Goal: Task Accomplishment & Management: Manage account settings

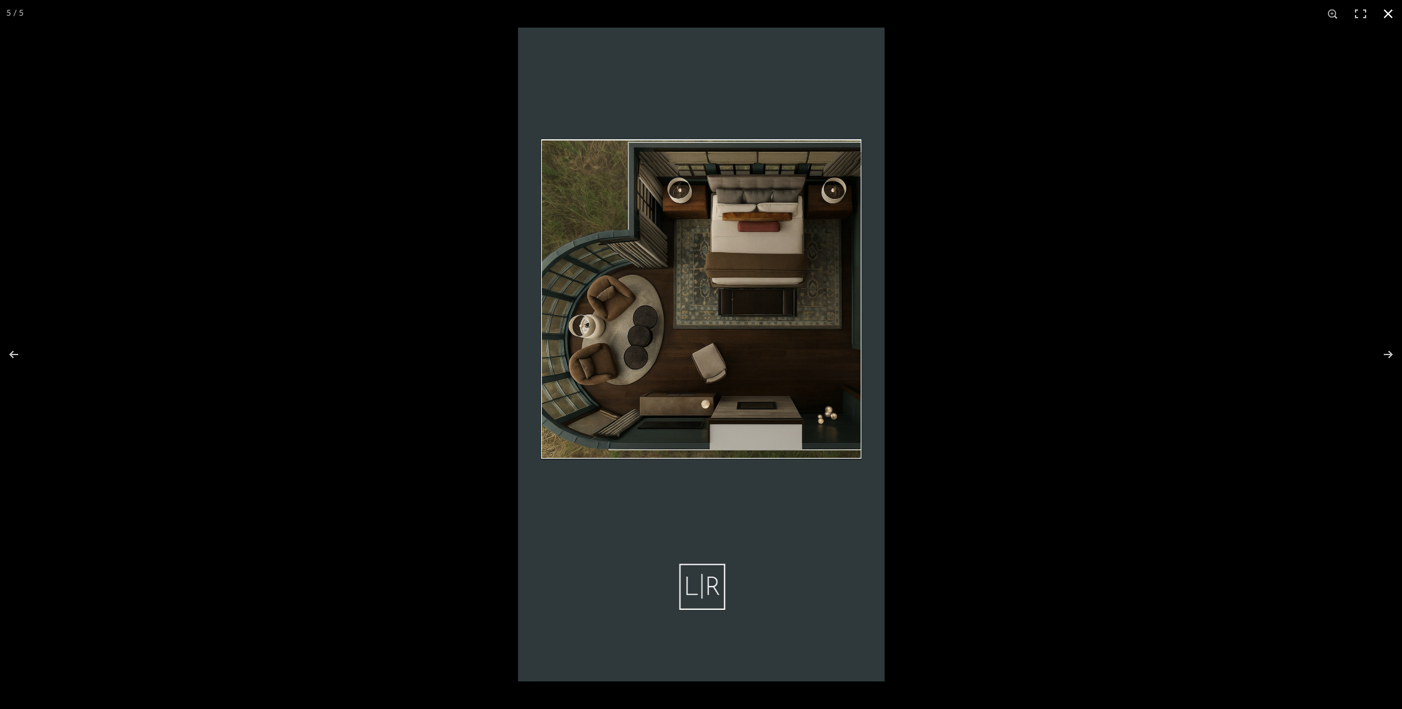
click at [1384, 11] on button at bounding box center [1388, 14] width 28 height 28
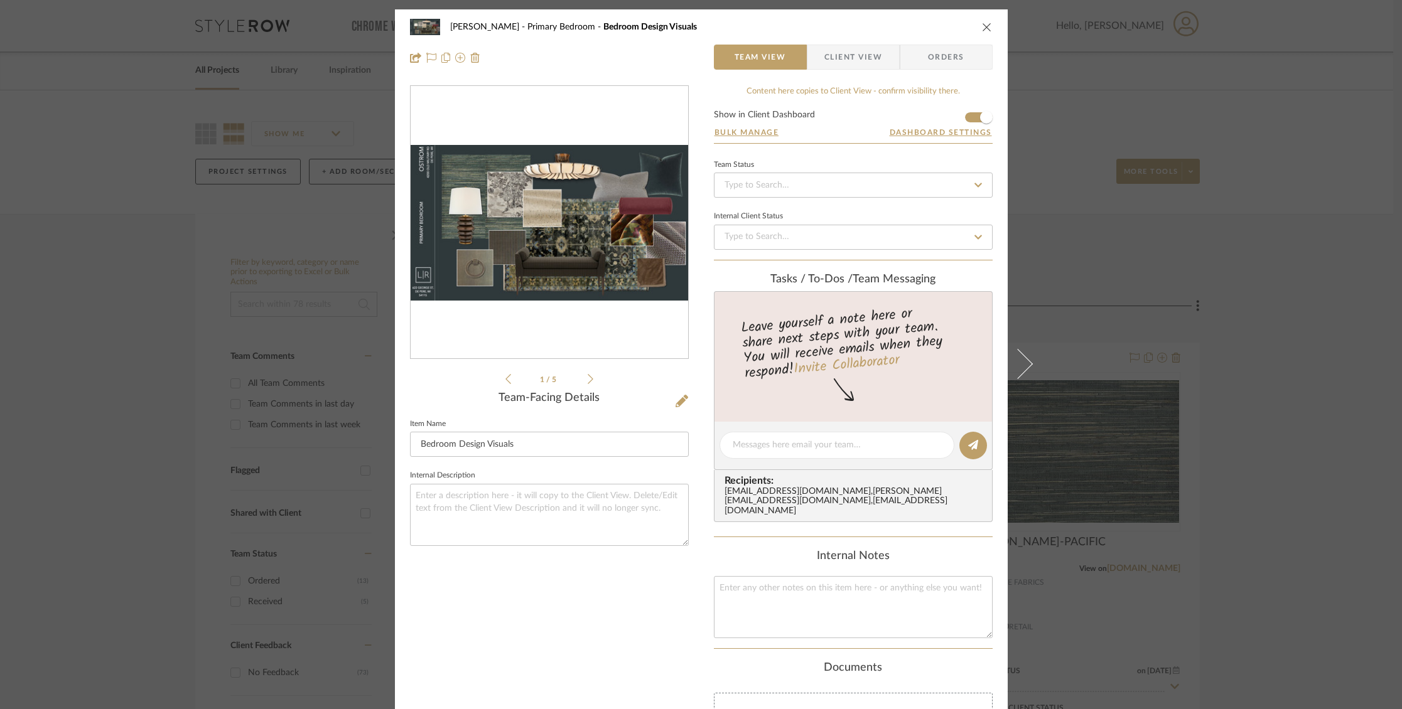
click at [986, 28] on icon "close" at bounding box center [987, 27] width 10 height 10
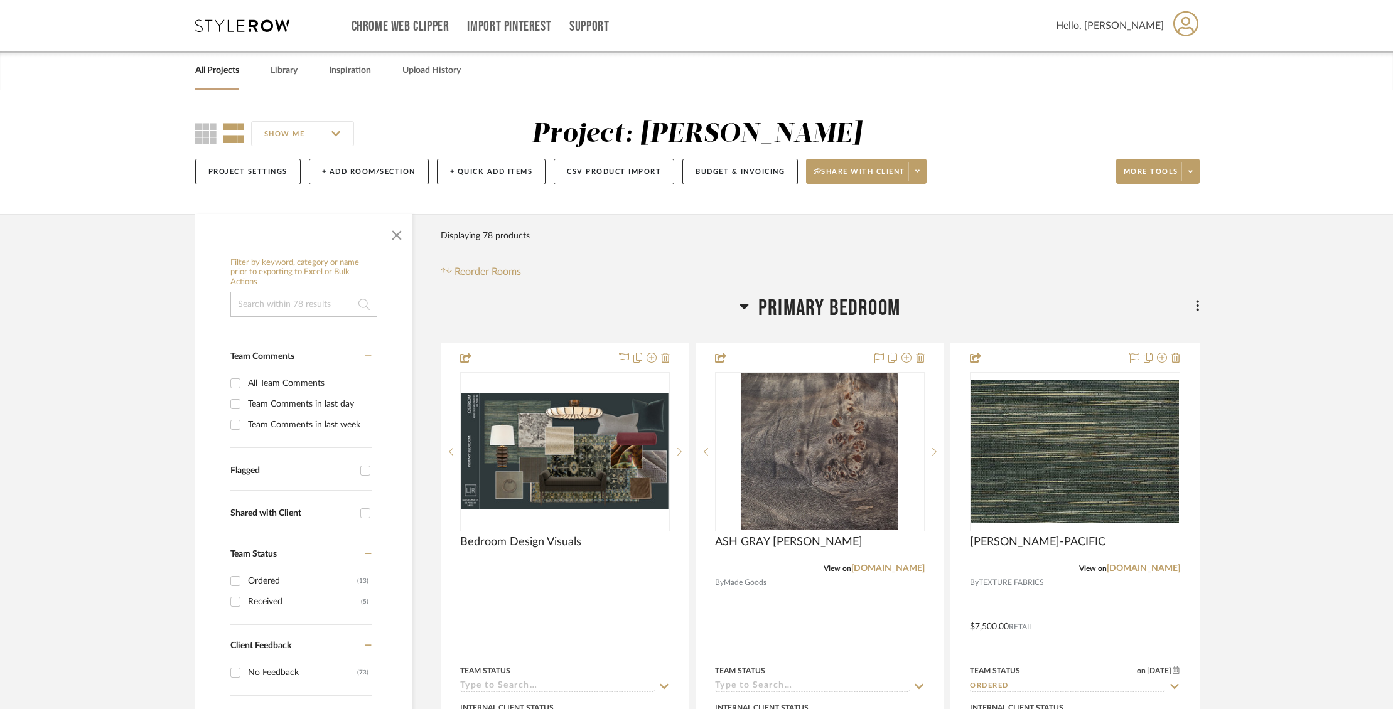
click at [205, 77] on link "All Projects" at bounding box center [217, 70] width 44 height 17
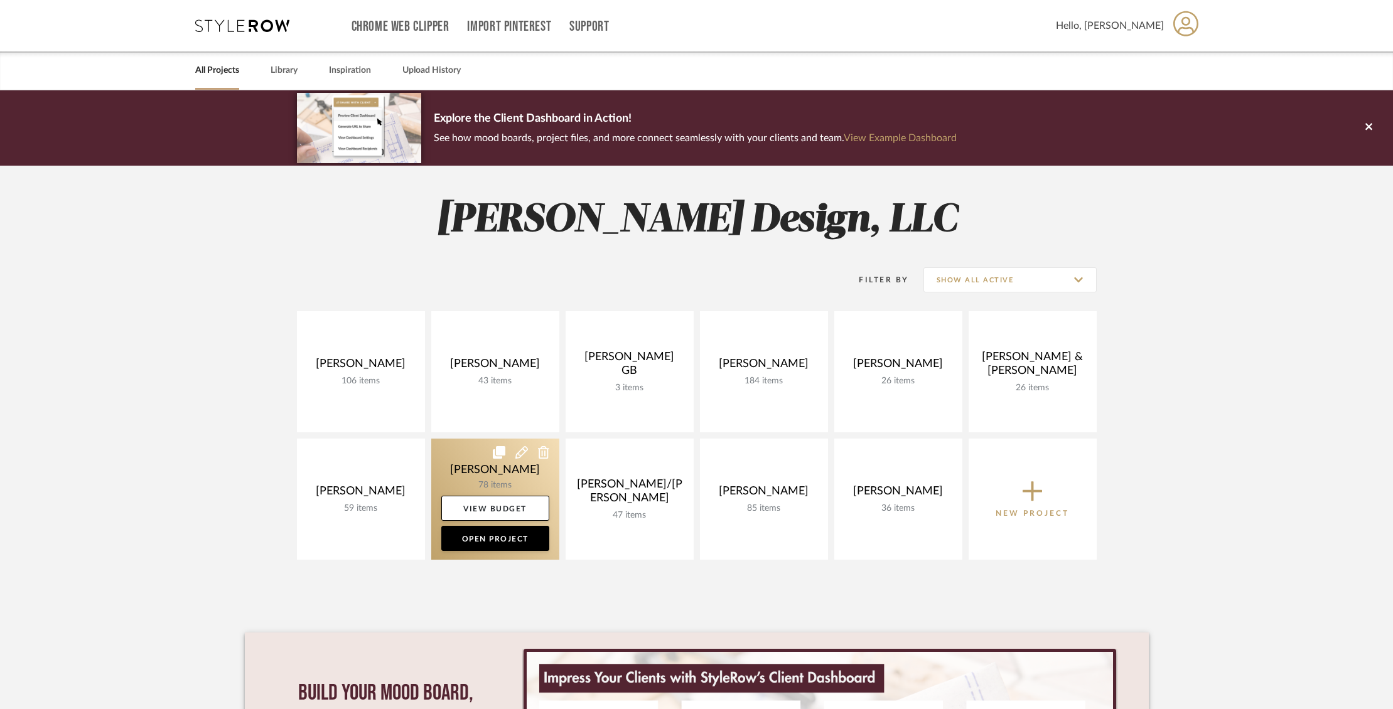
click at [455, 473] on link at bounding box center [495, 499] width 128 height 121
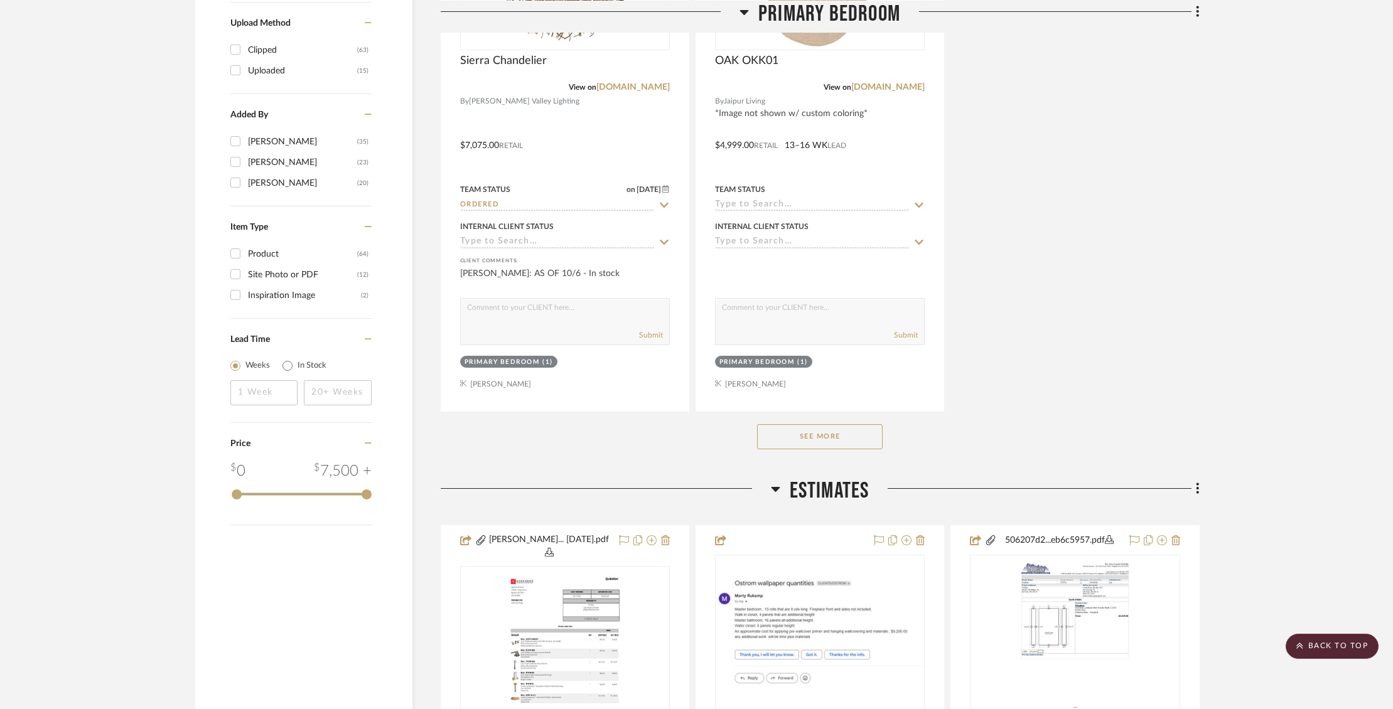
click at [795, 434] on button "See More" at bounding box center [820, 436] width 126 height 25
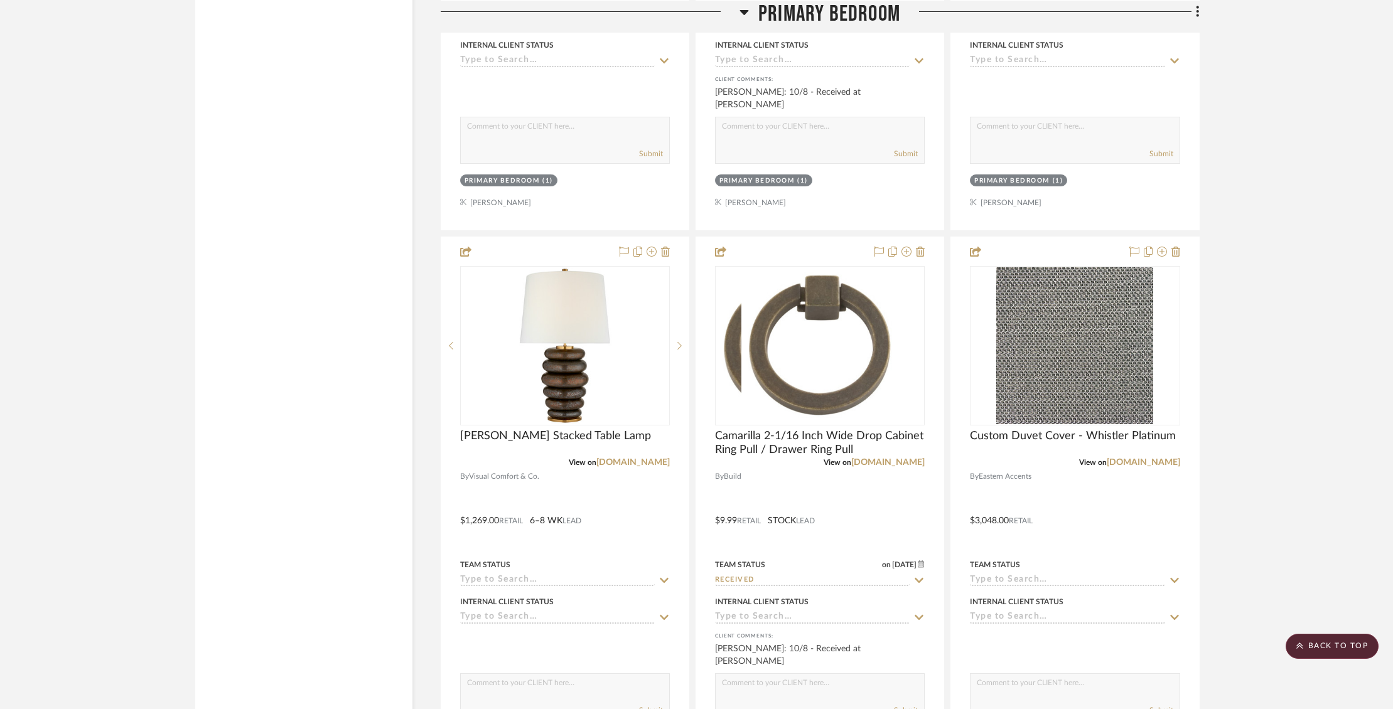
scroll to position [3449, 0]
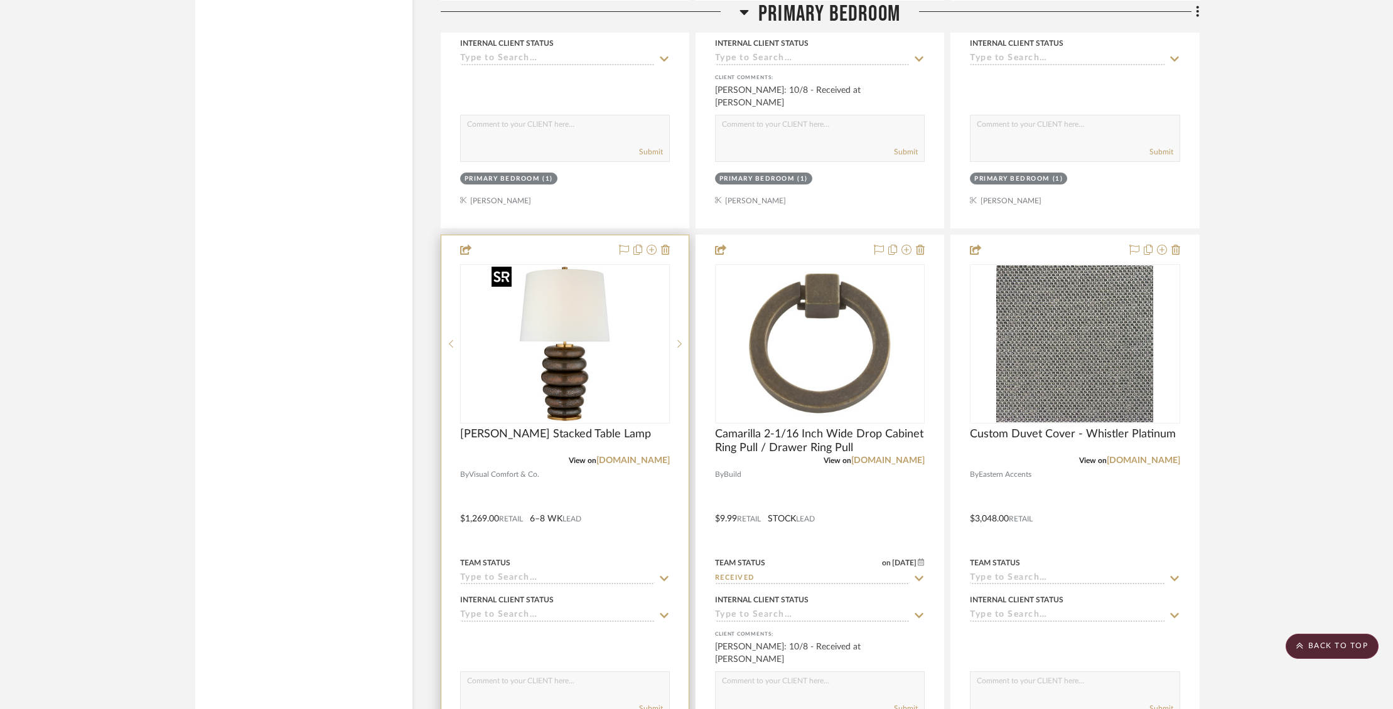
click at [560, 357] on img "0" at bounding box center [565, 344] width 157 height 157
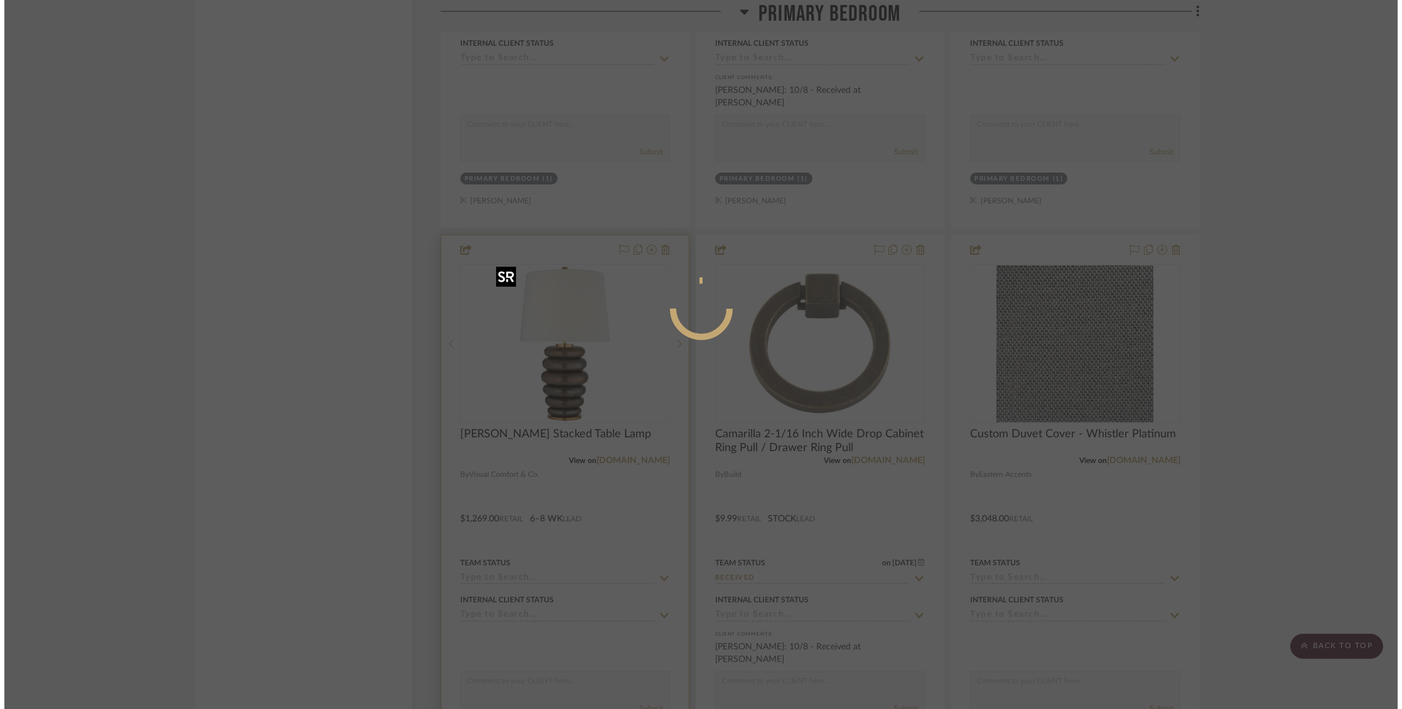
scroll to position [0, 0]
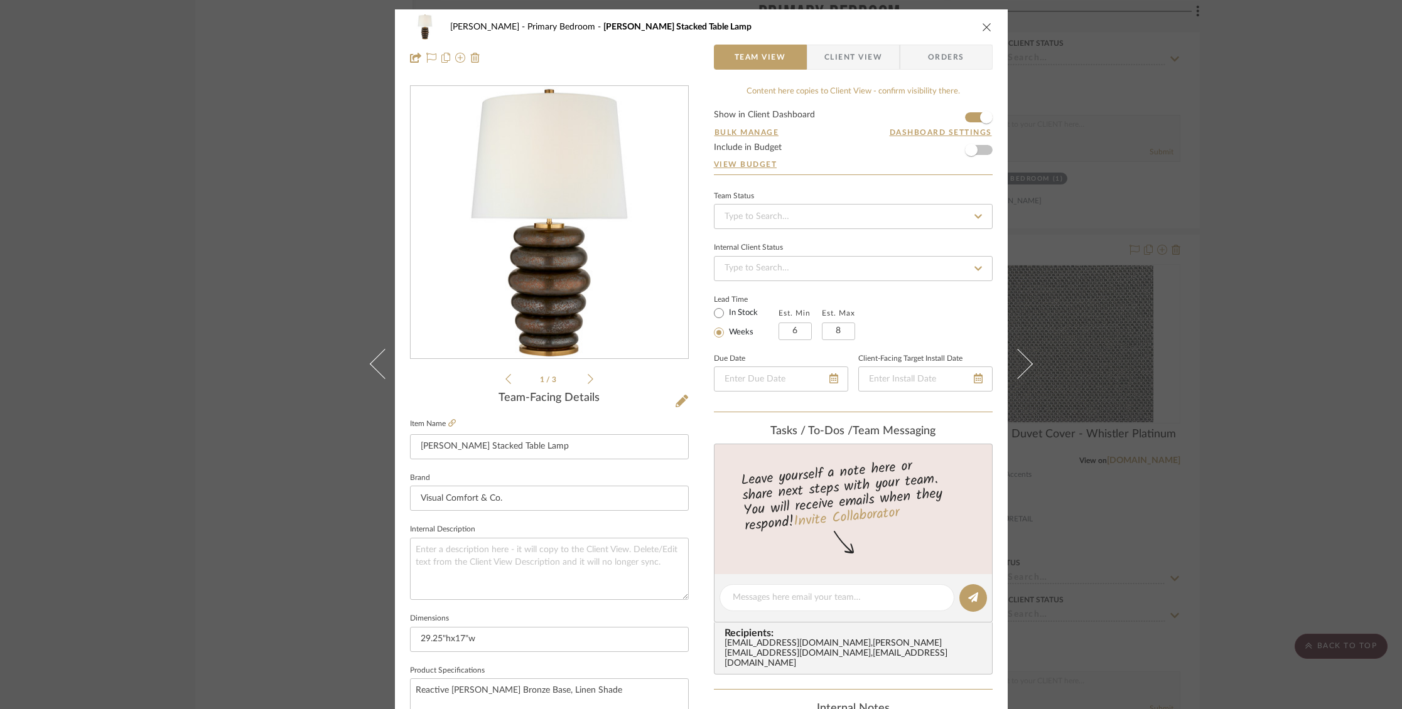
click at [840, 62] on span "Client View" at bounding box center [853, 57] width 58 height 25
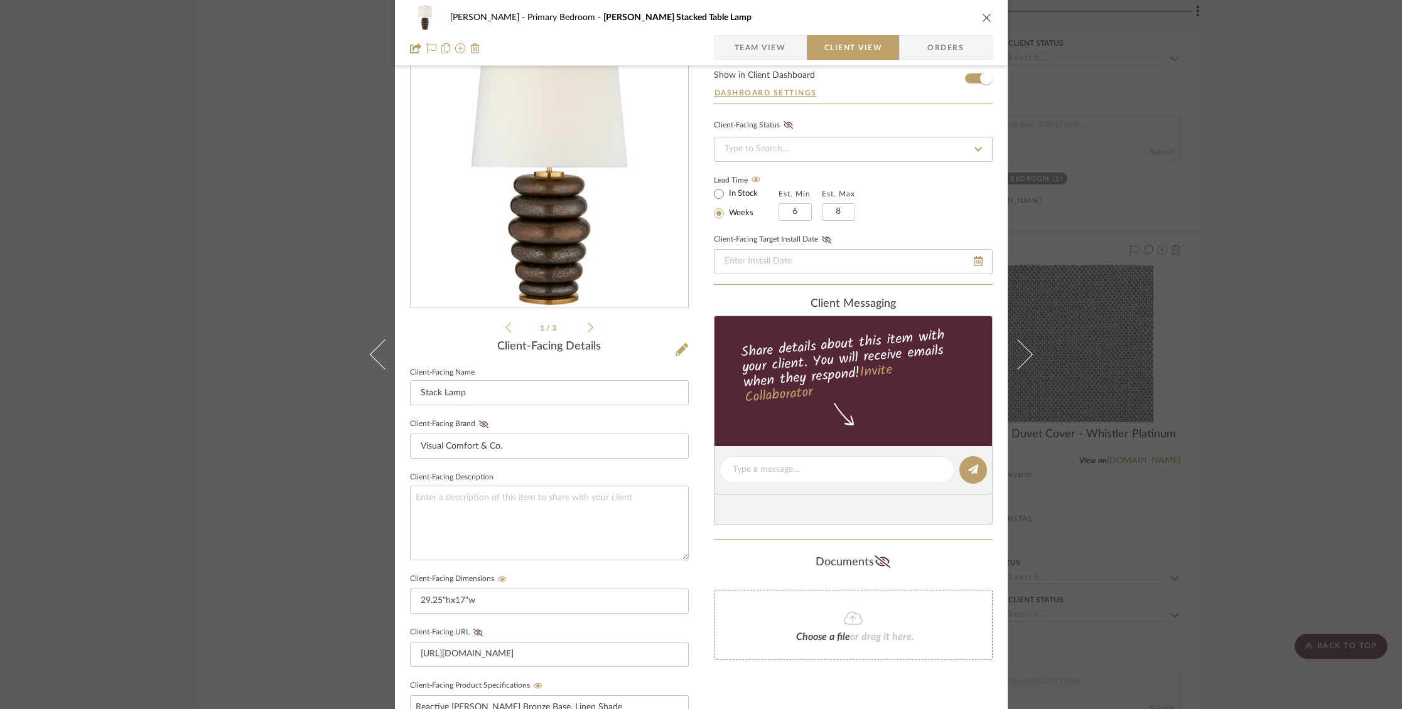
scroll to position [109, 0]
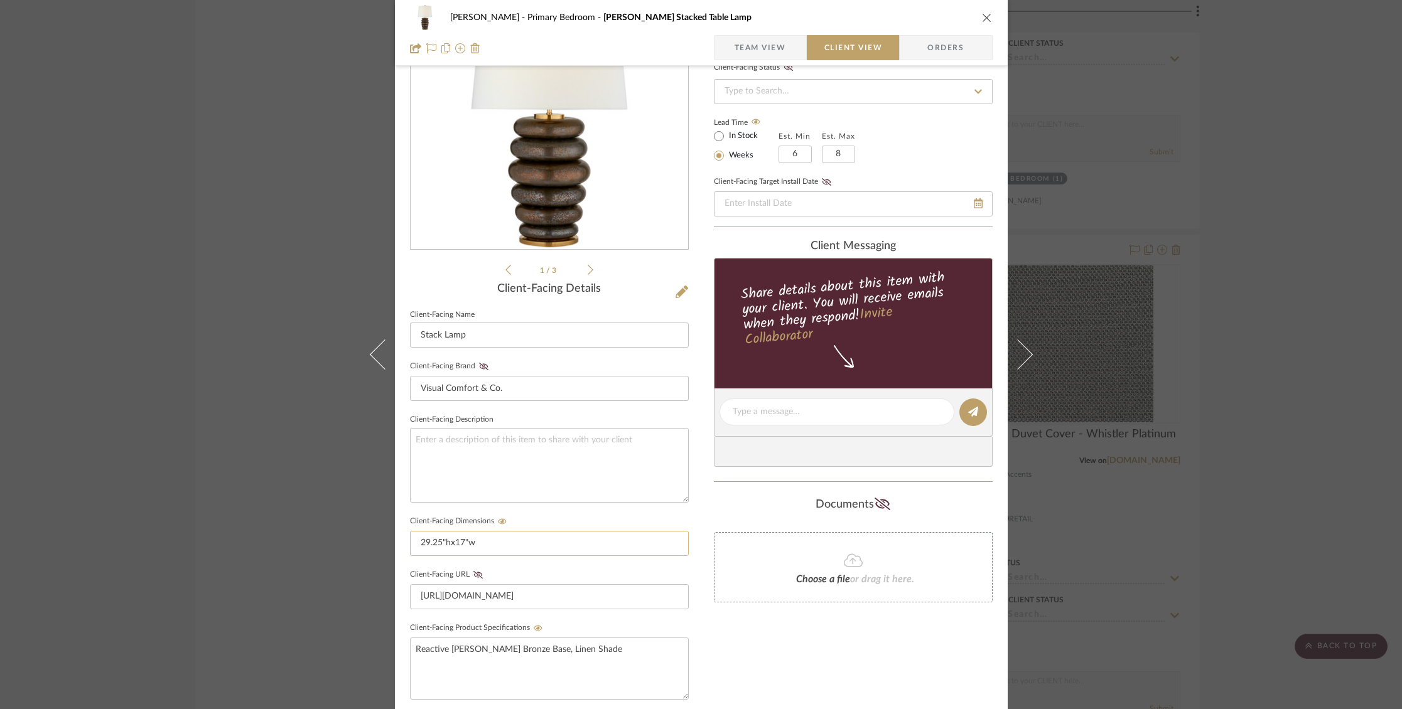
drag, startPoint x: 486, startPoint y: 546, endPoint x: 410, endPoint y: 541, distance: 76.1
click at [412, 541] on input "29.25"hx17"w" at bounding box center [549, 543] width 279 height 25
click at [612, 662] on textarea "Reactive [PERSON_NAME] Bronze Base, Linen Shade" at bounding box center [549, 669] width 279 height 62
drag, startPoint x: 587, startPoint y: 654, endPoint x: 399, endPoint y: 648, distance: 188.4
click at [400, 649] on div "[PERSON_NAME] Primary Bedroom [PERSON_NAME] Stacked Table Lamp Team View Client…" at bounding box center [701, 422] width 613 height 1045
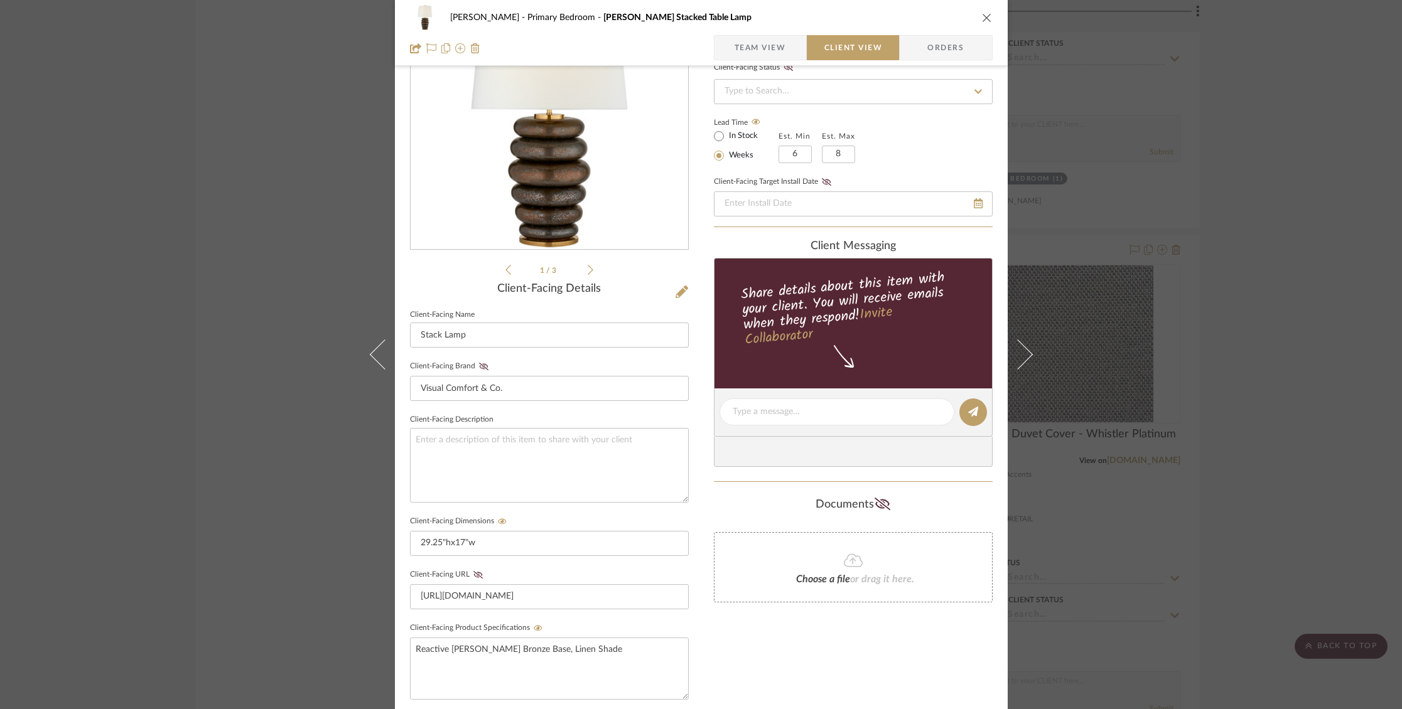
click at [986, 19] on icon "close" at bounding box center [987, 18] width 10 height 10
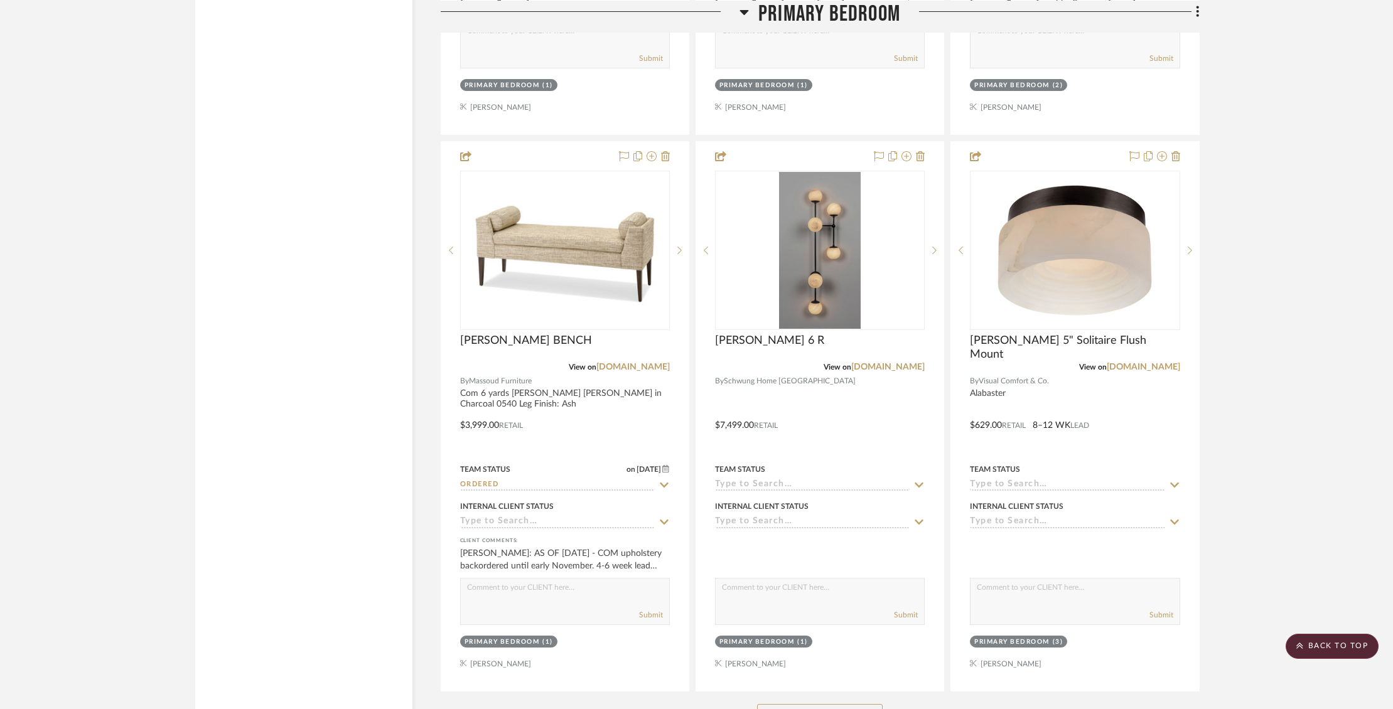
scroll to position [5214, 0]
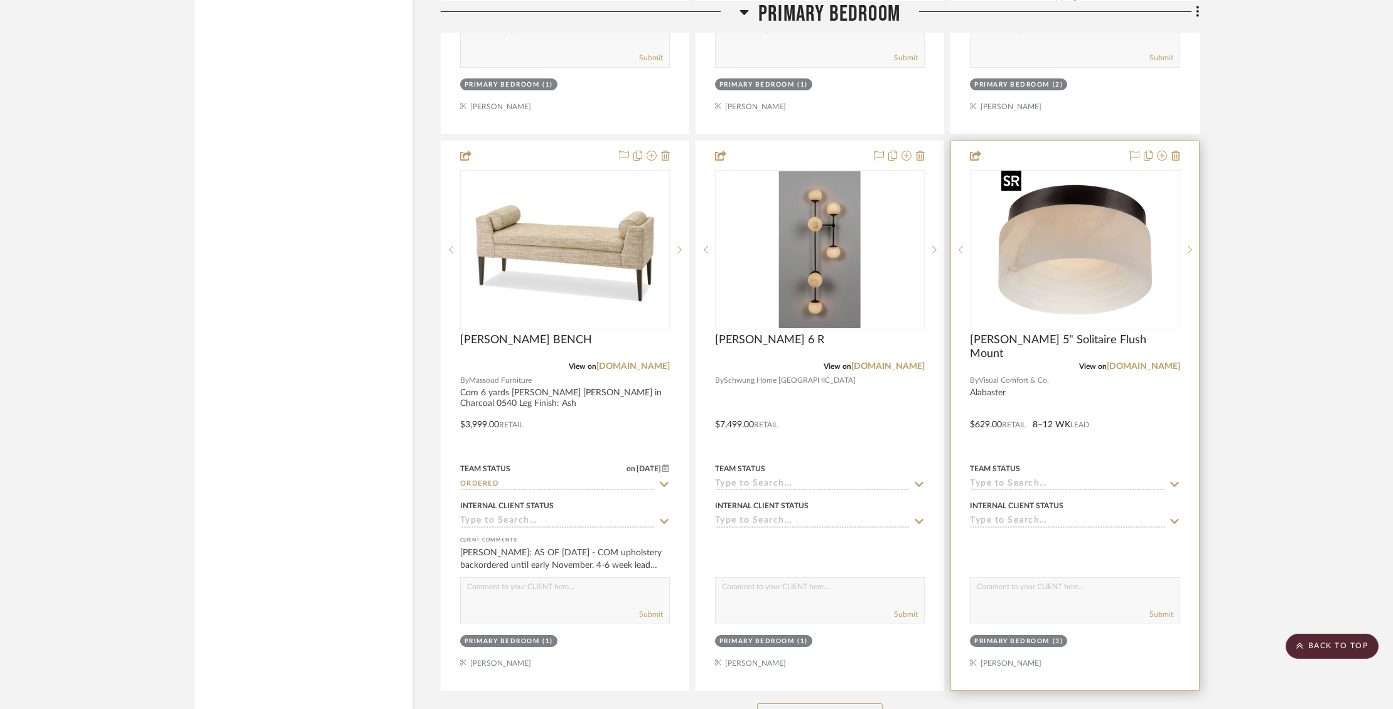
click at [1087, 240] on img "0" at bounding box center [1074, 249] width 157 height 157
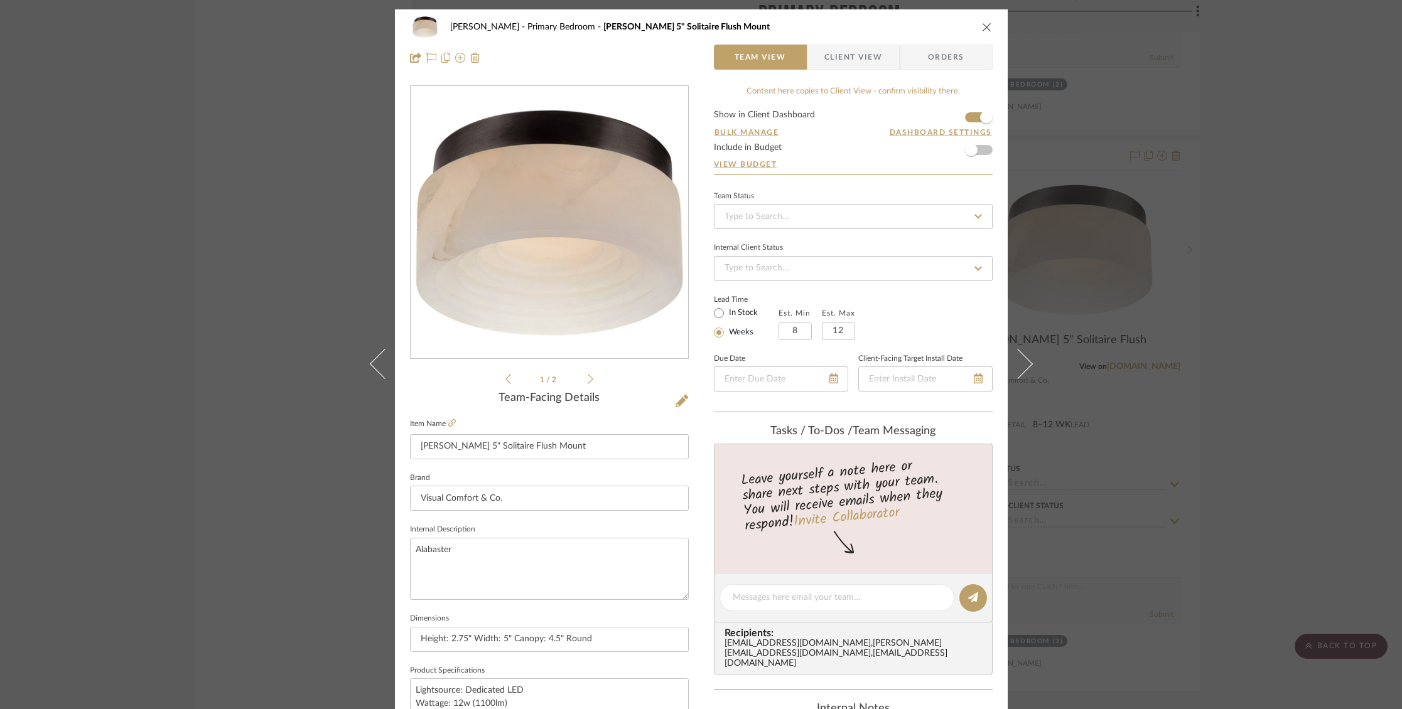
click at [836, 60] on span "Client View" at bounding box center [853, 57] width 58 height 25
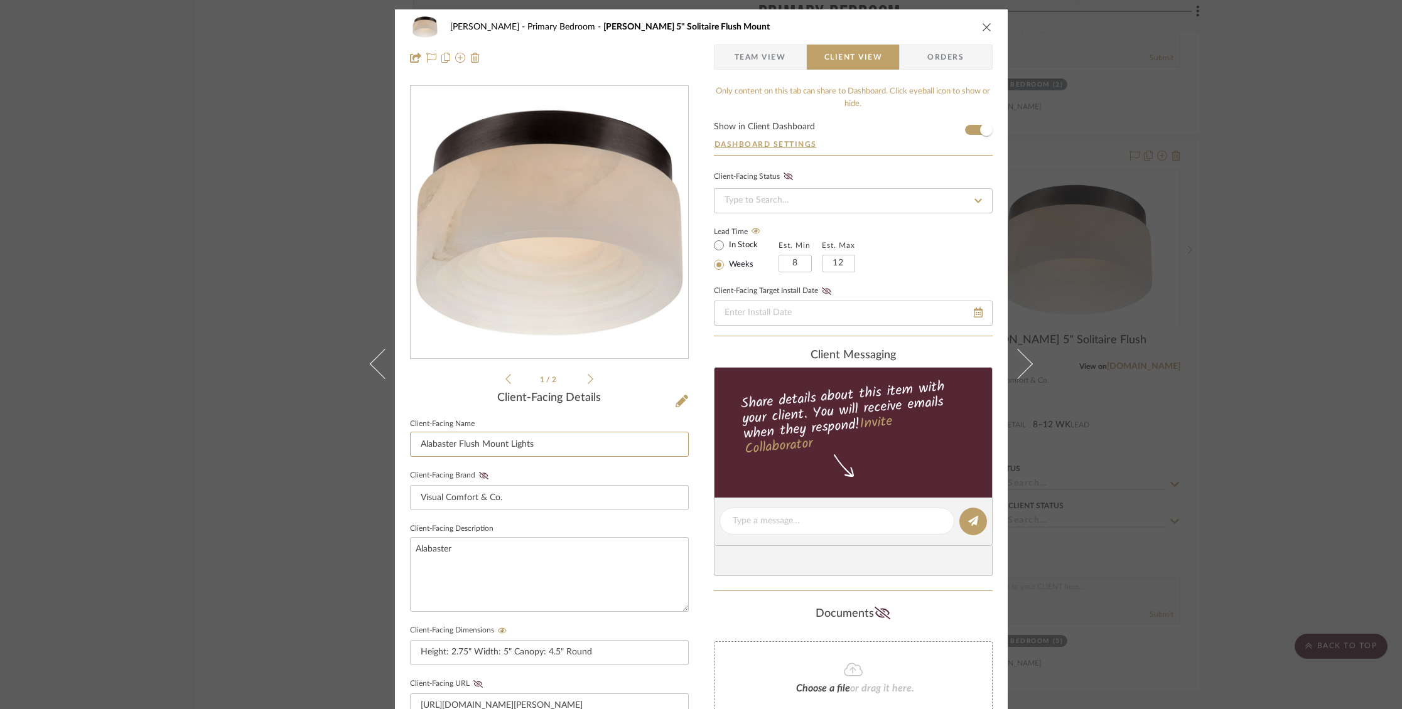
drag, startPoint x: 532, startPoint y: 443, endPoint x: 390, endPoint y: 439, distance: 141.9
click at [395, 439] on div "[PERSON_NAME] Primary Bedroom [PERSON_NAME] 5" Solitaire Flush Mount Team View …" at bounding box center [701, 531] width 613 height 1045
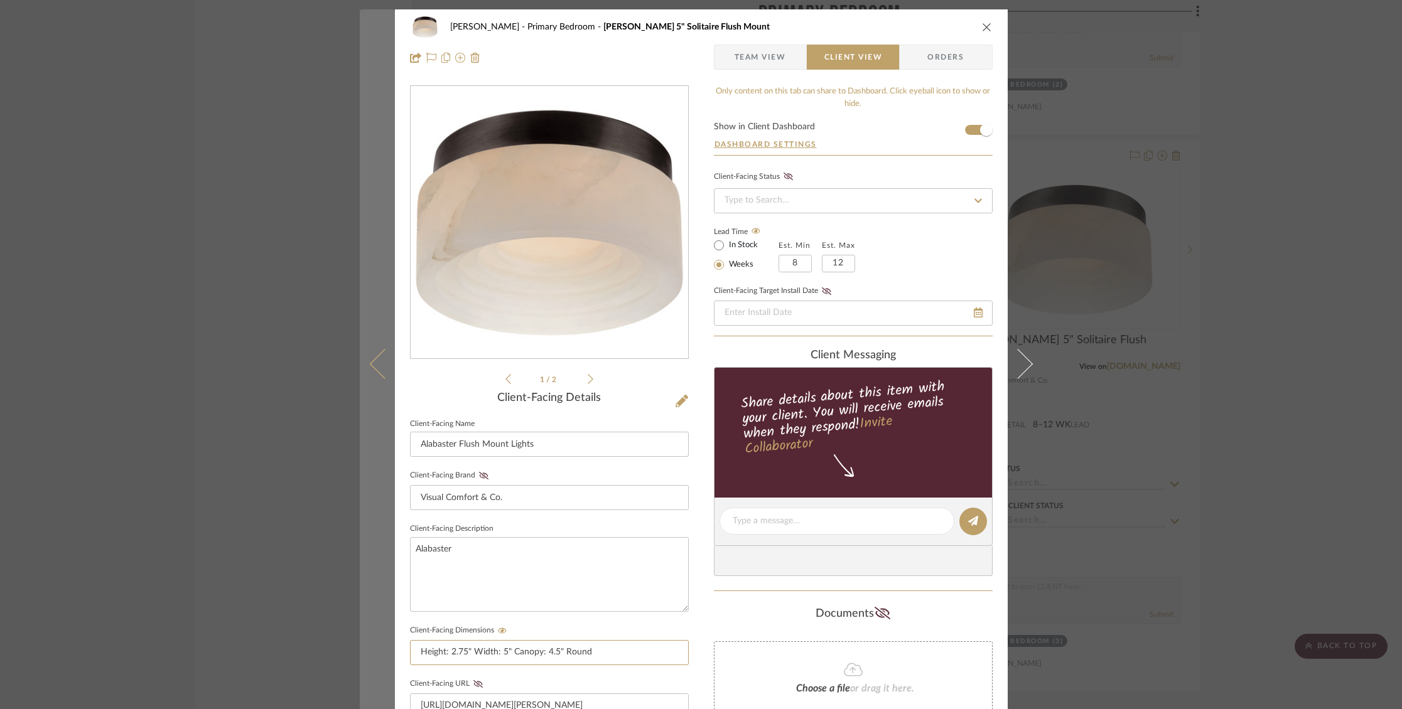
drag, startPoint x: 599, startPoint y: 657, endPoint x: 387, endPoint y: 655, distance: 212.2
click at [387, 655] on mat-dialog-content "[PERSON_NAME] Primary Bedroom [PERSON_NAME] 5" Solitaire Flush Mount Team View …" at bounding box center [701, 531] width 683 height 1045
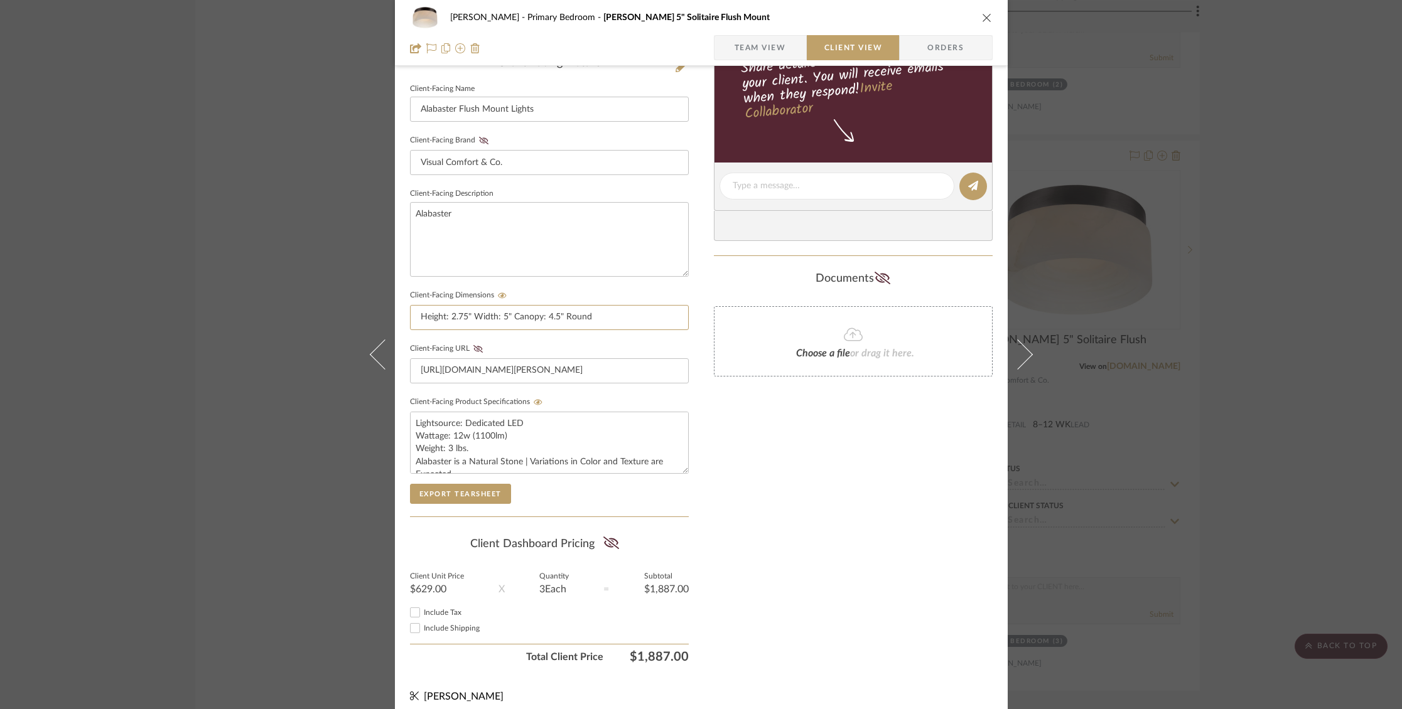
scroll to position [345, 0]
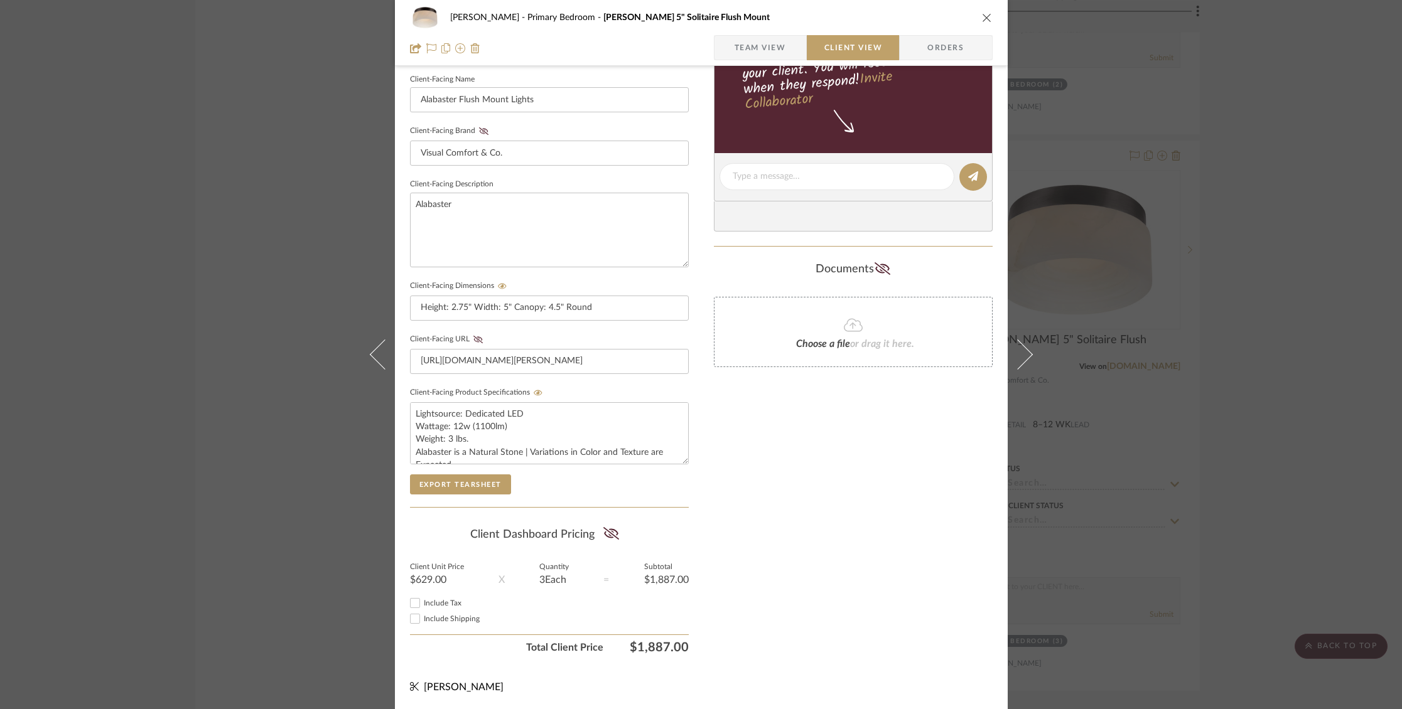
click at [982, 15] on icon "close" at bounding box center [987, 18] width 10 height 10
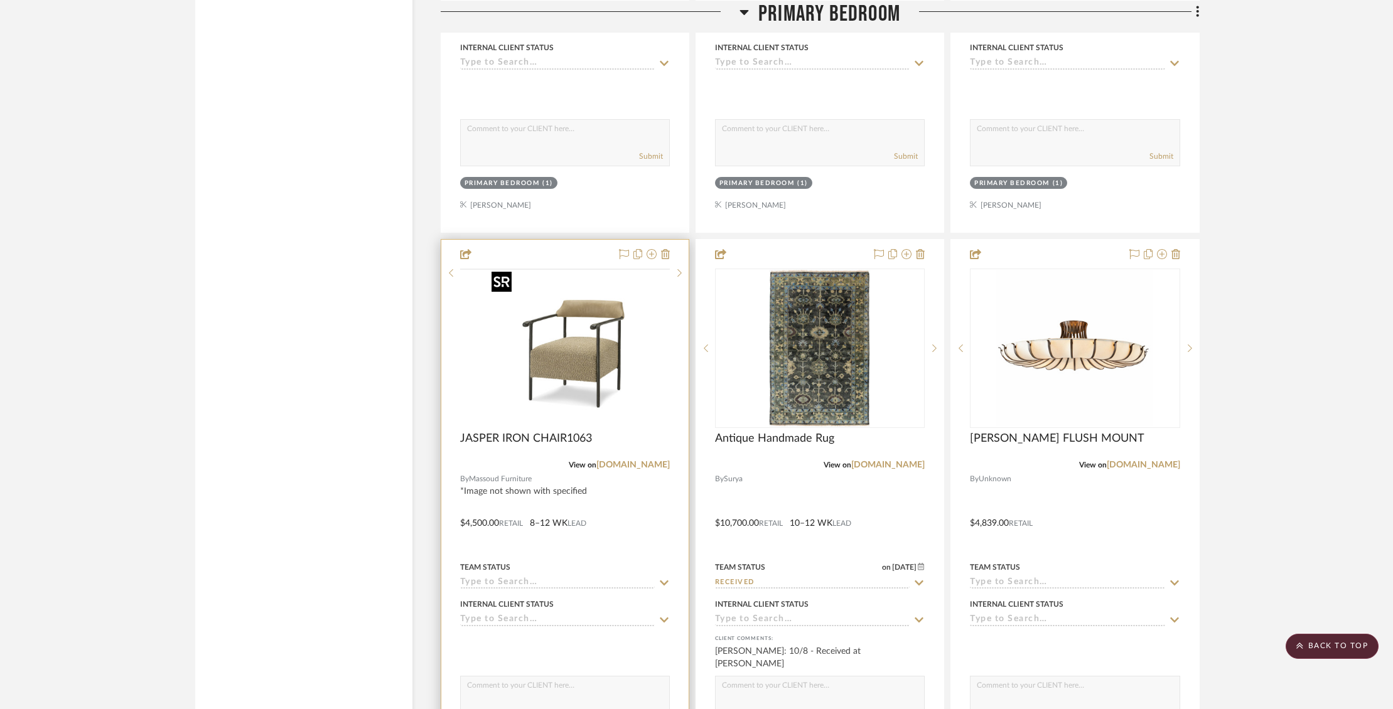
scroll to position [2888, 0]
click at [556, 355] on div at bounding box center [565, 347] width 210 height 159
click at [598, 321] on img "0" at bounding box center [565, 347] width 157 height 157
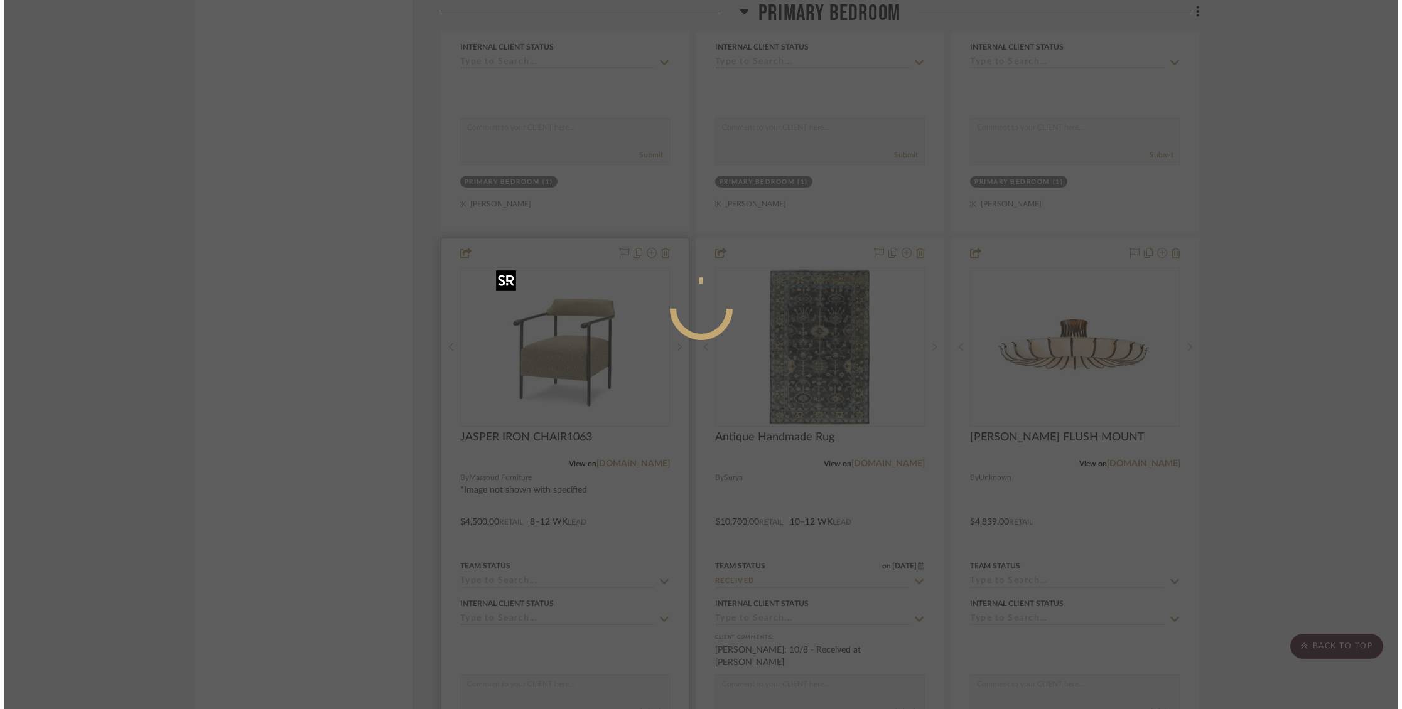
scroll to position [0, 0]
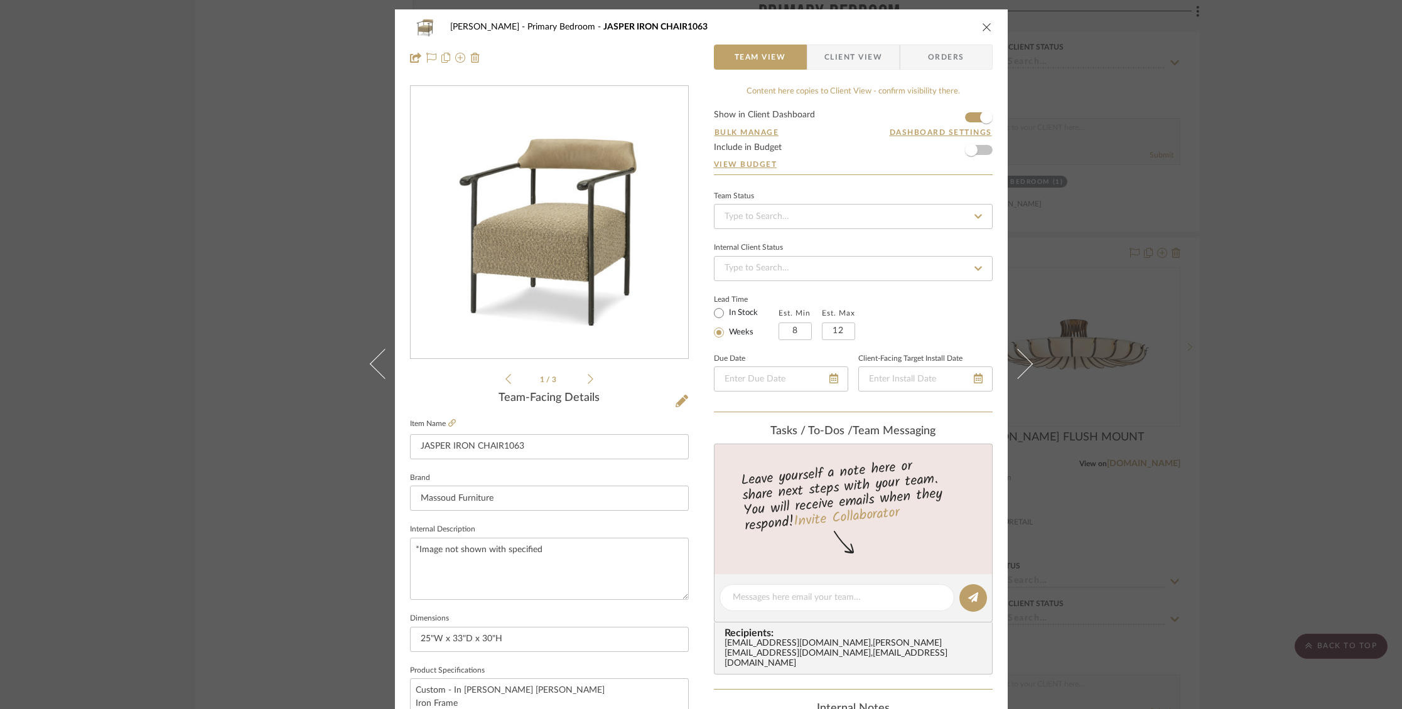
click at [836, 65] on span "Client View" at bounding box center [853, 57] width 58 height 25
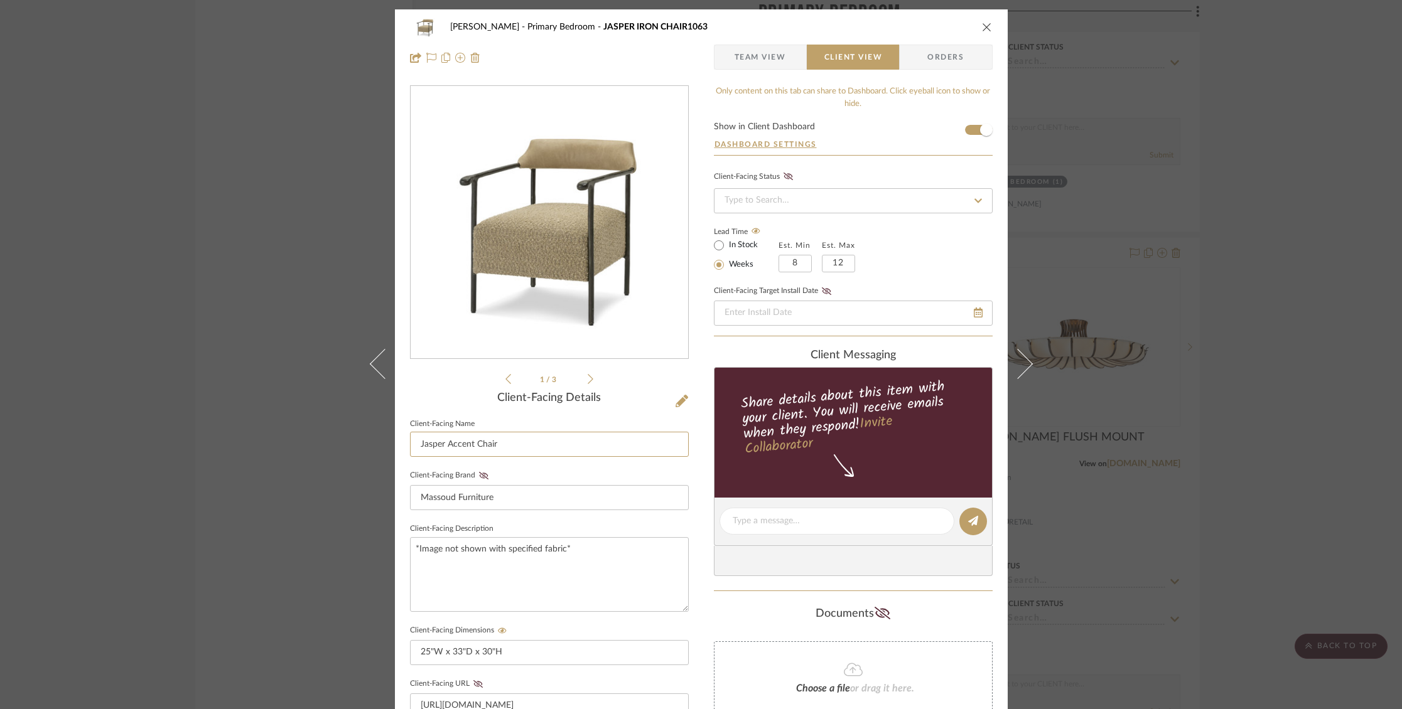
drag, startPoint x: 503, startPoint y: 442, endPoint x: 402, endPoint y: 441, distance: 100.5
click at [395, 446] on div "[PERSON_NAME] Primary Bedroom JASPER IRON CHAIR1063 Team View Client View Order…" at bounding box center [701, 531] width 613 height 1045
click at [982, 27] on icon "close" at bounding box center [987, 27] width 10 height 10
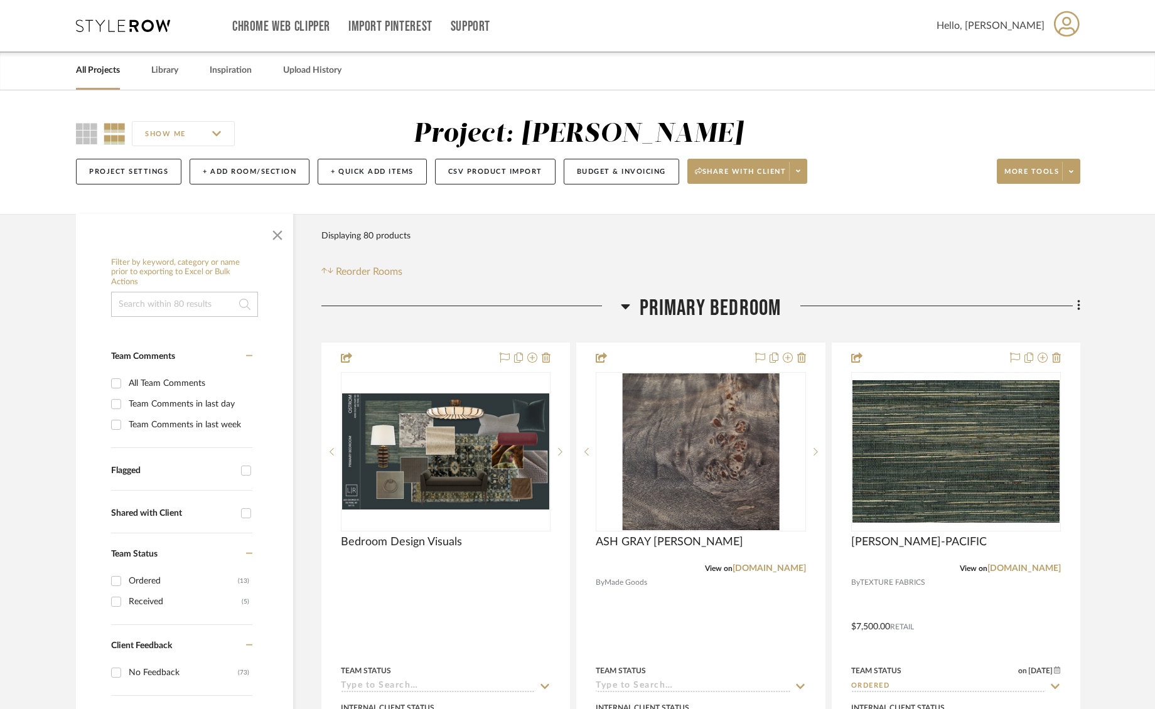
click at [90, 66] on link "All Projects" at bounding box center [98, 70] width 44 height 17
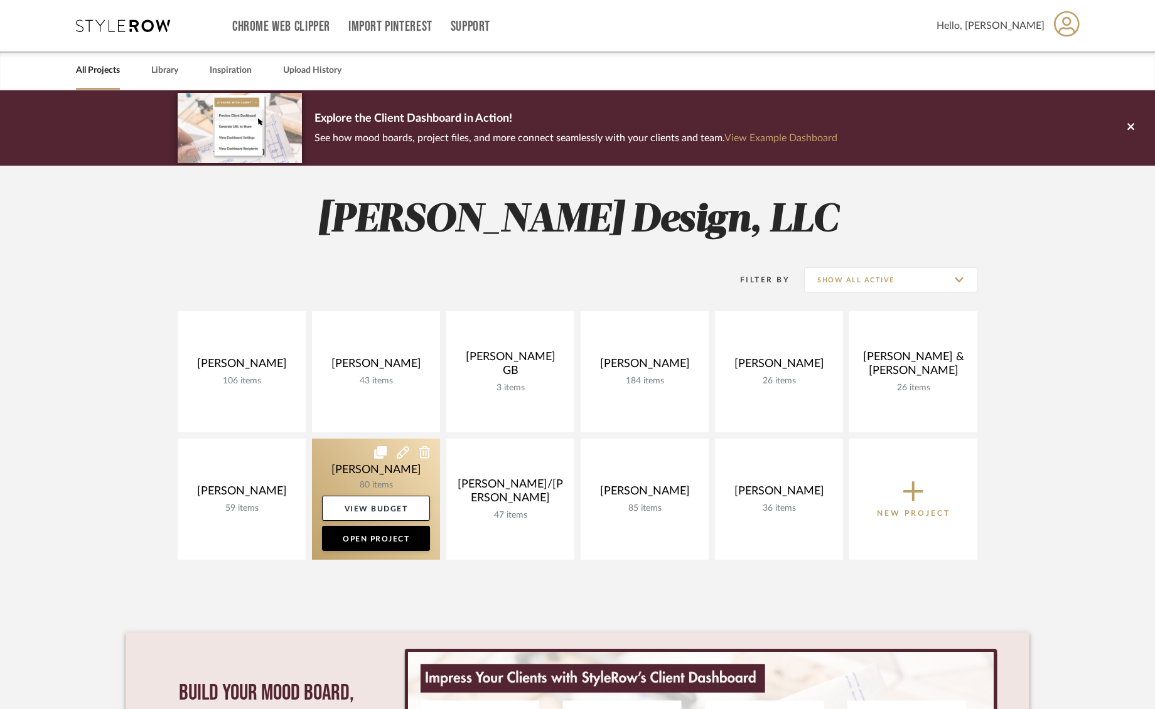
click at [344, 463] on link at bounding box center [376, 499] width 128 height 121
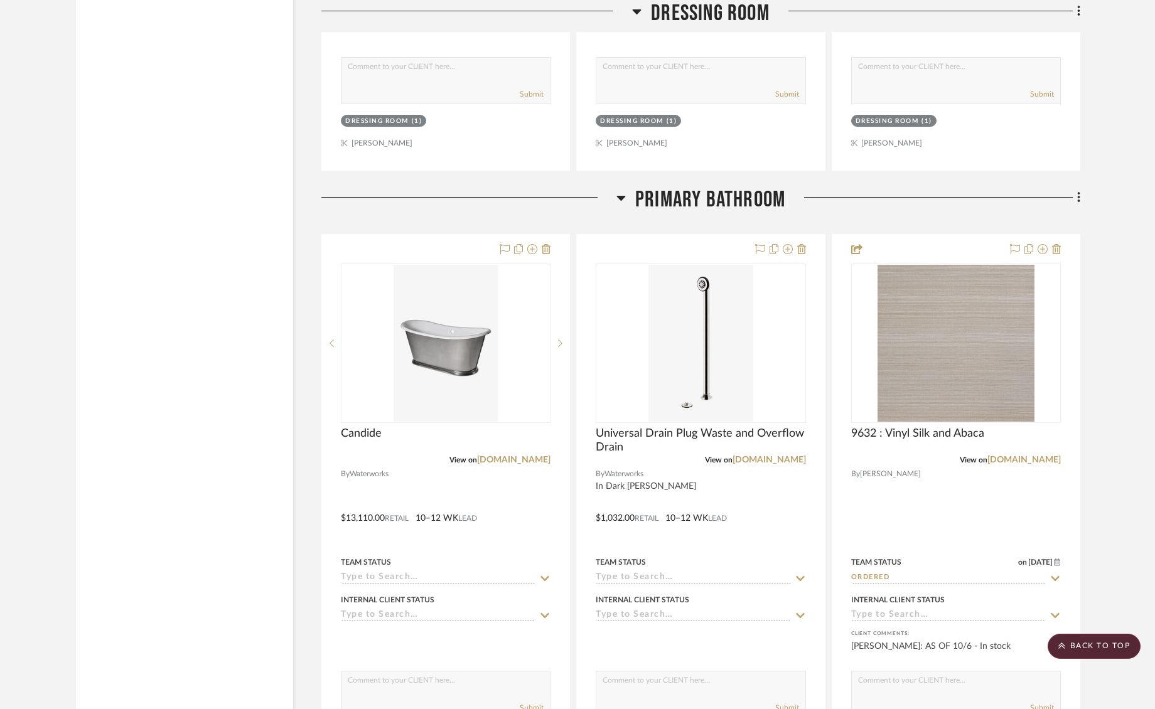
scroll to position [4240, 0]
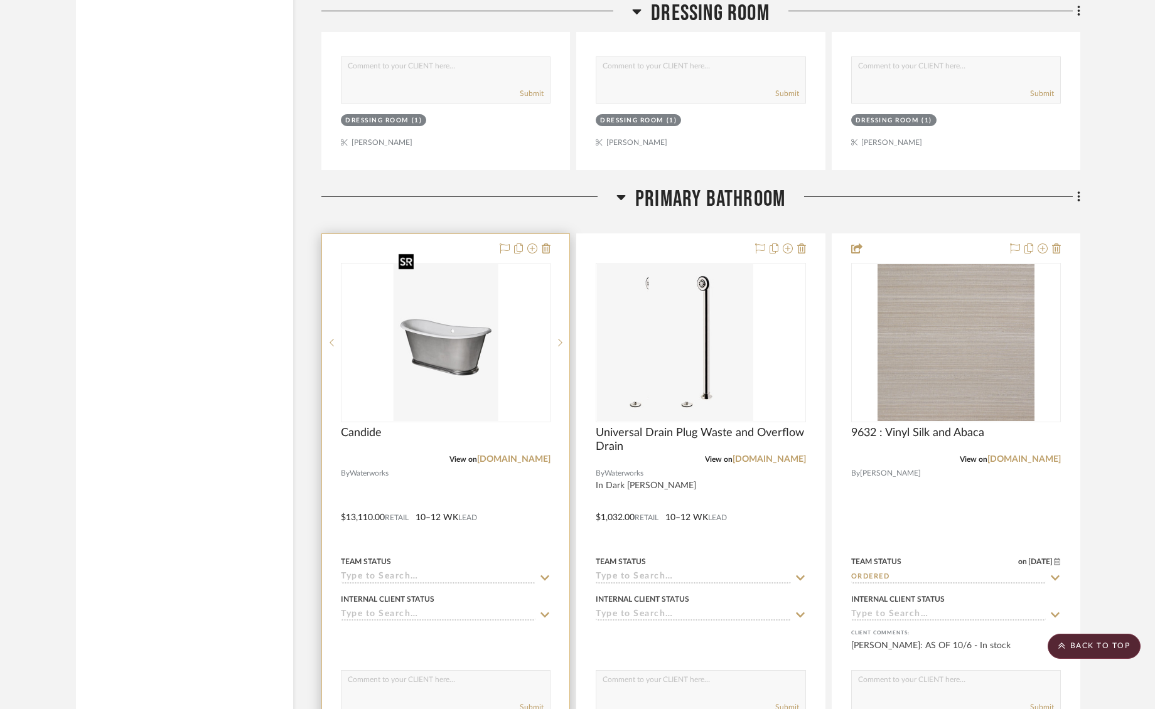
click at [0, 0] on img at bounding box center [0, 0] width 0 height 0
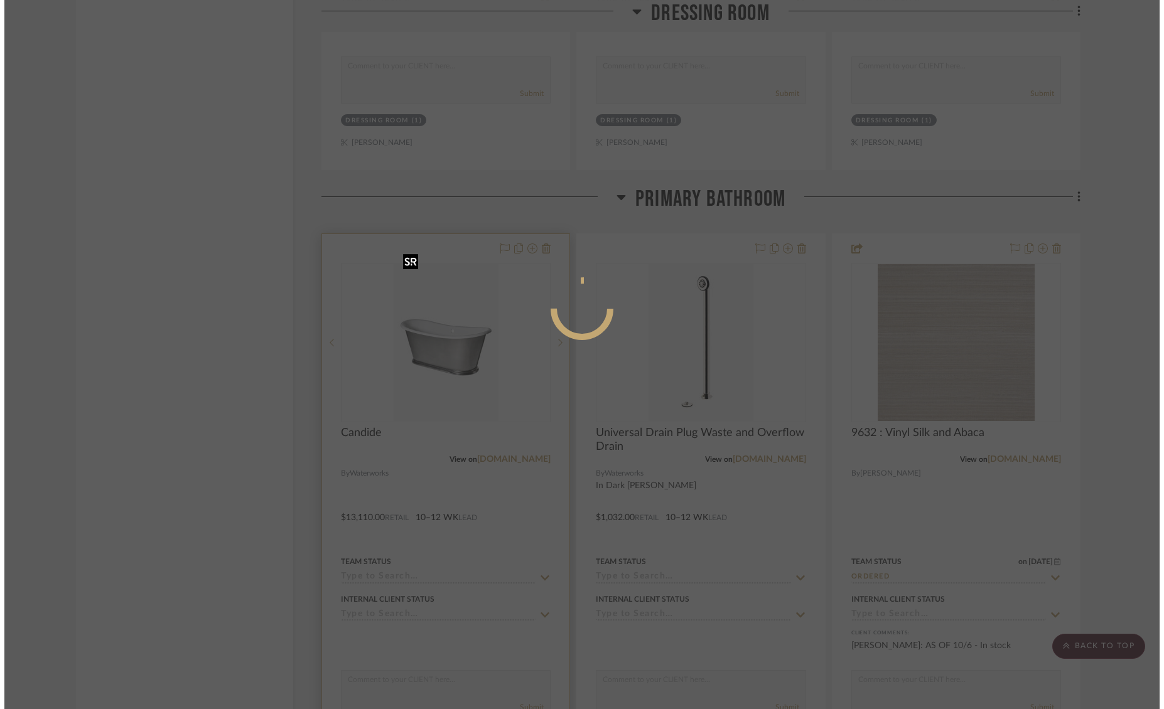
scroll to position [0, 0]
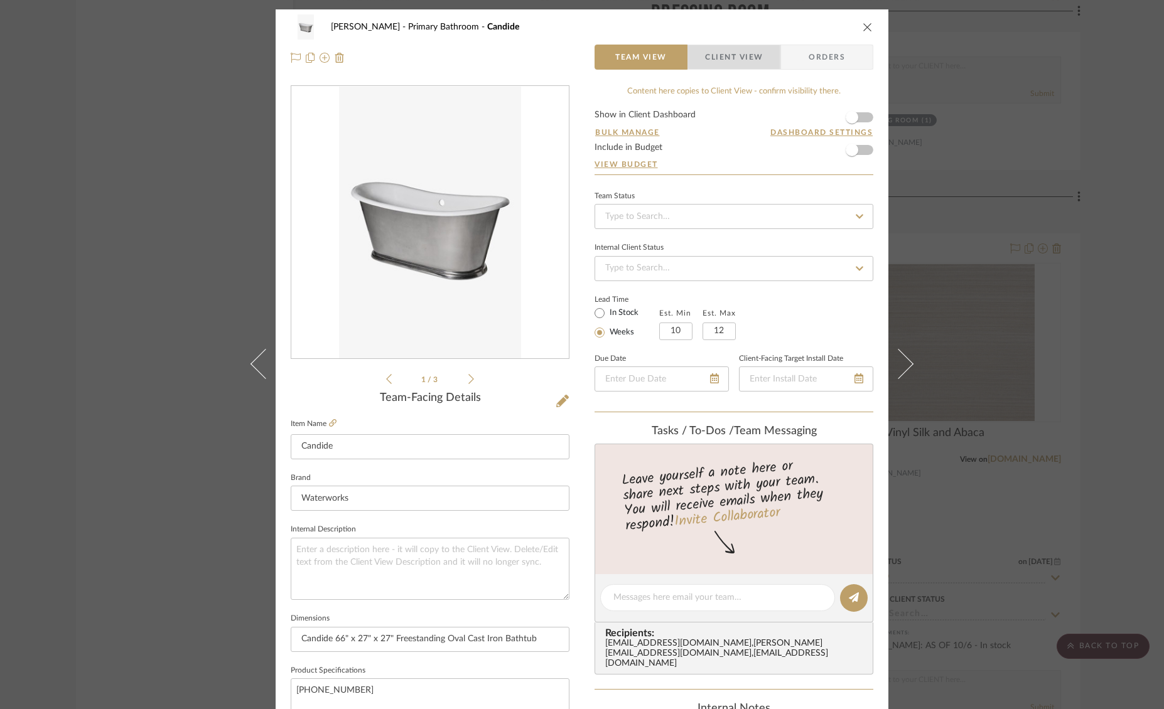
click at [731, 55] on span "Client View" at bounding box center [734, 57] width 58 height 25
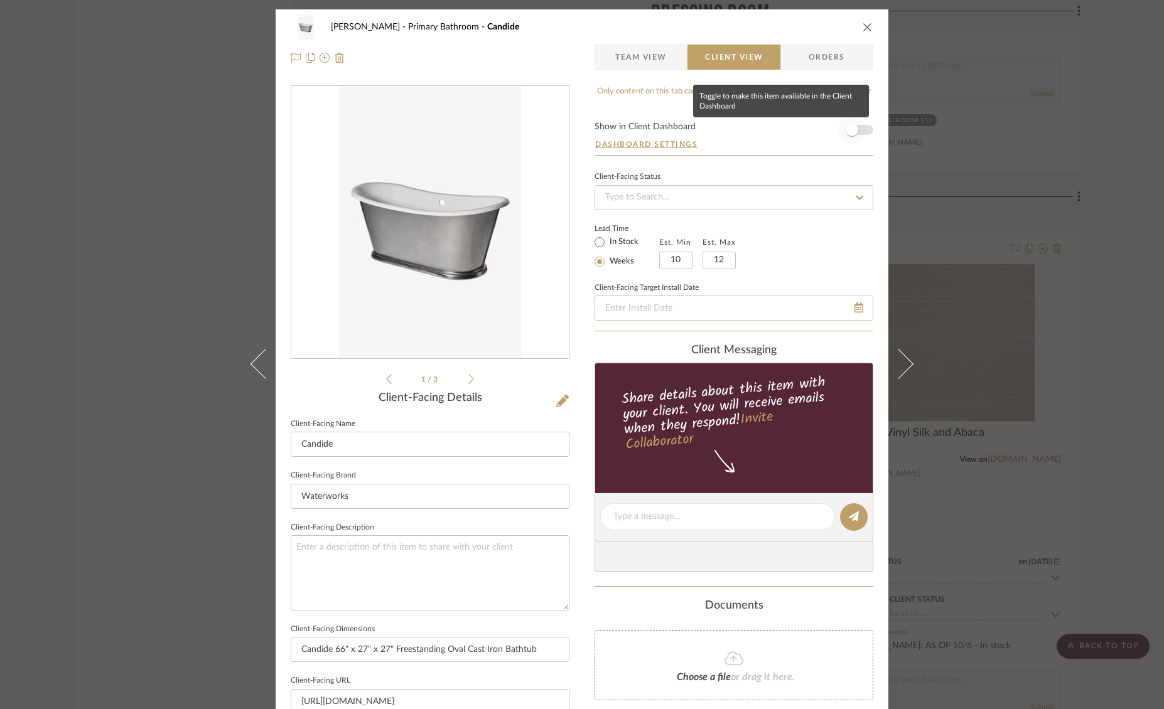
click at [856, 129] on span "button" at bounding box center [852, 130] width 28 height 28
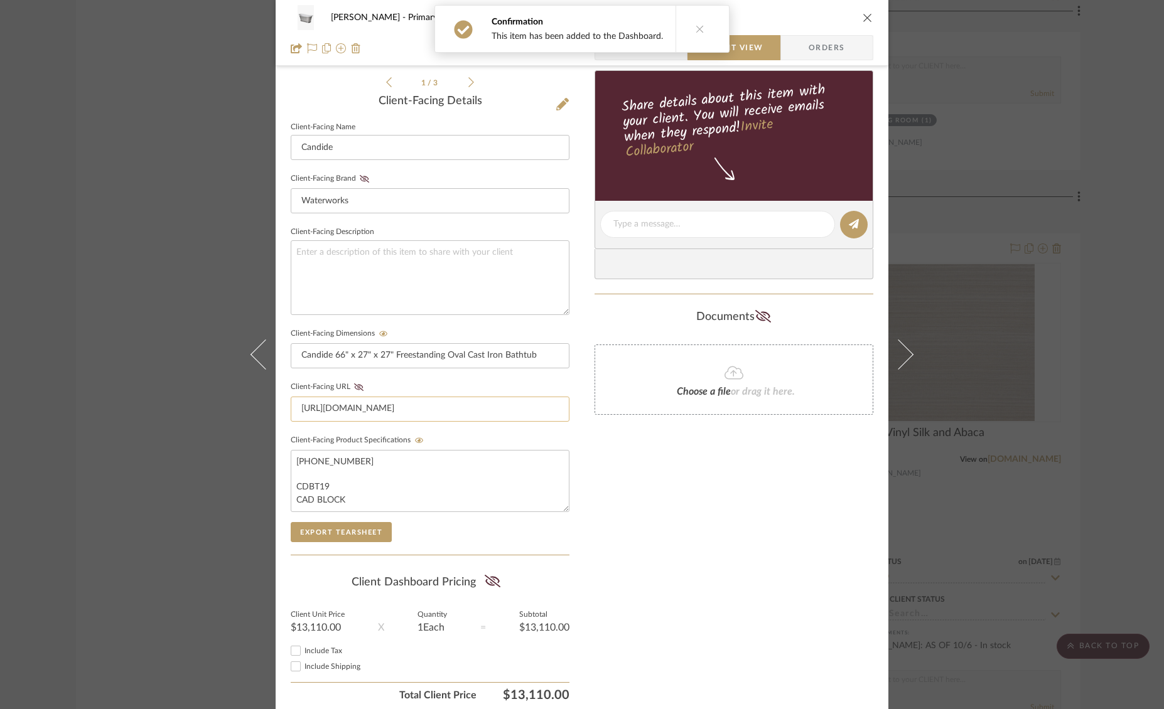
scroll to position [314, 0]
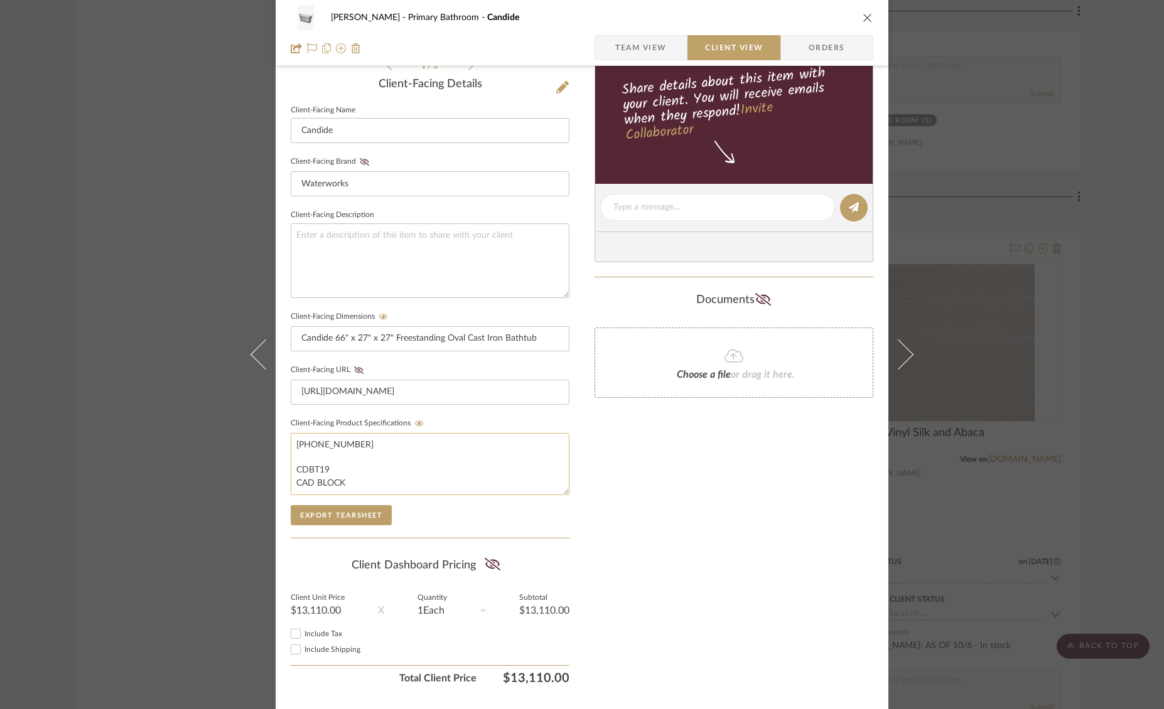
click at [349, 481] on textarea "13-82943-77748 CDBT19 CAD BLOCK" at bounding box center [430, 464] width 279 height 62
drag, startPoint x: 349, startPoint y: 481, endPoint x: 293, endPoint y: 480, distance: 55.9
click at [293, 480] on textarea "13-82943-77748 CDBT19 CAD BLOCK" at bounding box center [430, 464] width 279 height 62
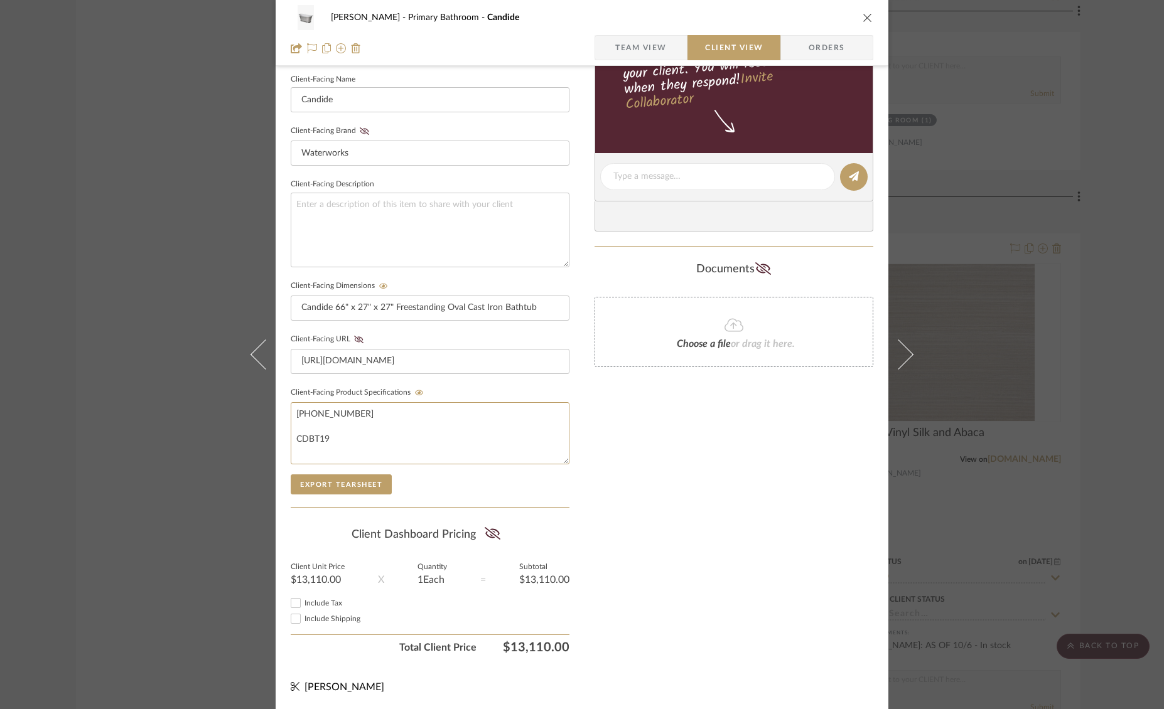
scroll to position [0, 0]
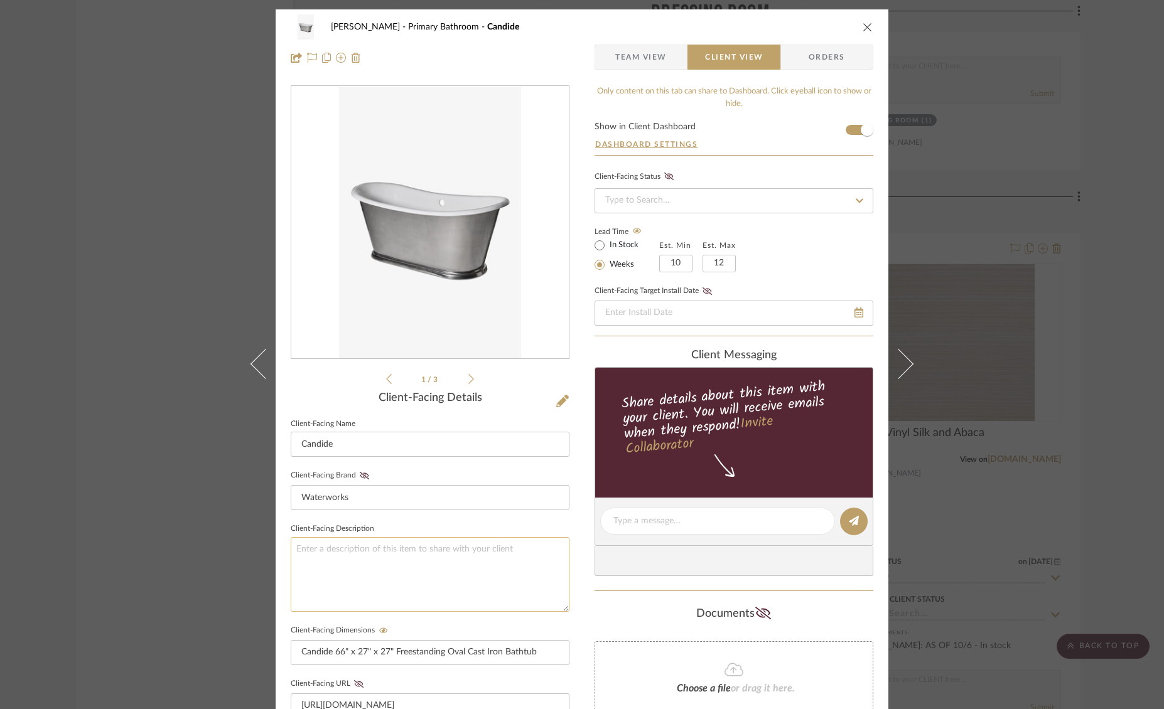
type textarea "13-82943-77748 CDBT19"
click at [336, 549] on textarea at bounding box center [430, 574] width 279 height 75
click at [296, 547] on textarea "Sipping included in price" at bounding box center [430, 574] width 279 height 75
click at [292, 547] on textarea "Shipping included in price" at bounding box center [430, 574] width 279 height 75
type textarea "*Shipping included in price"
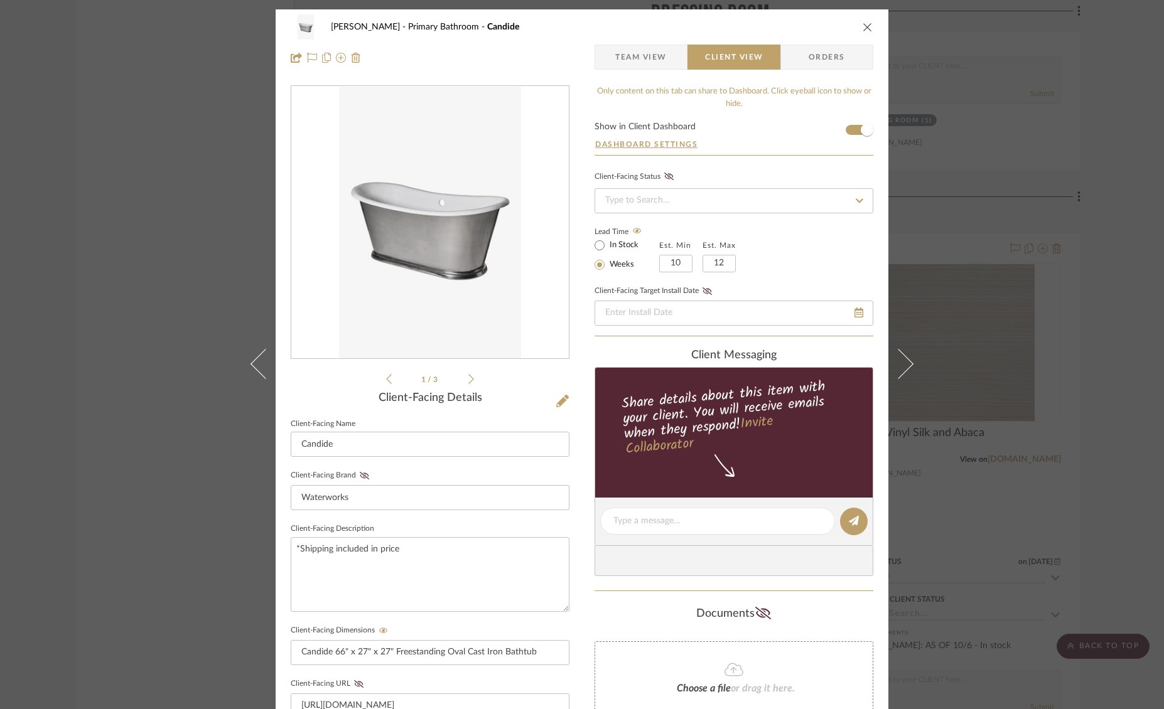
click at [863, 28] on icon "close" at bounding box center [868, 27] width 10 height 10
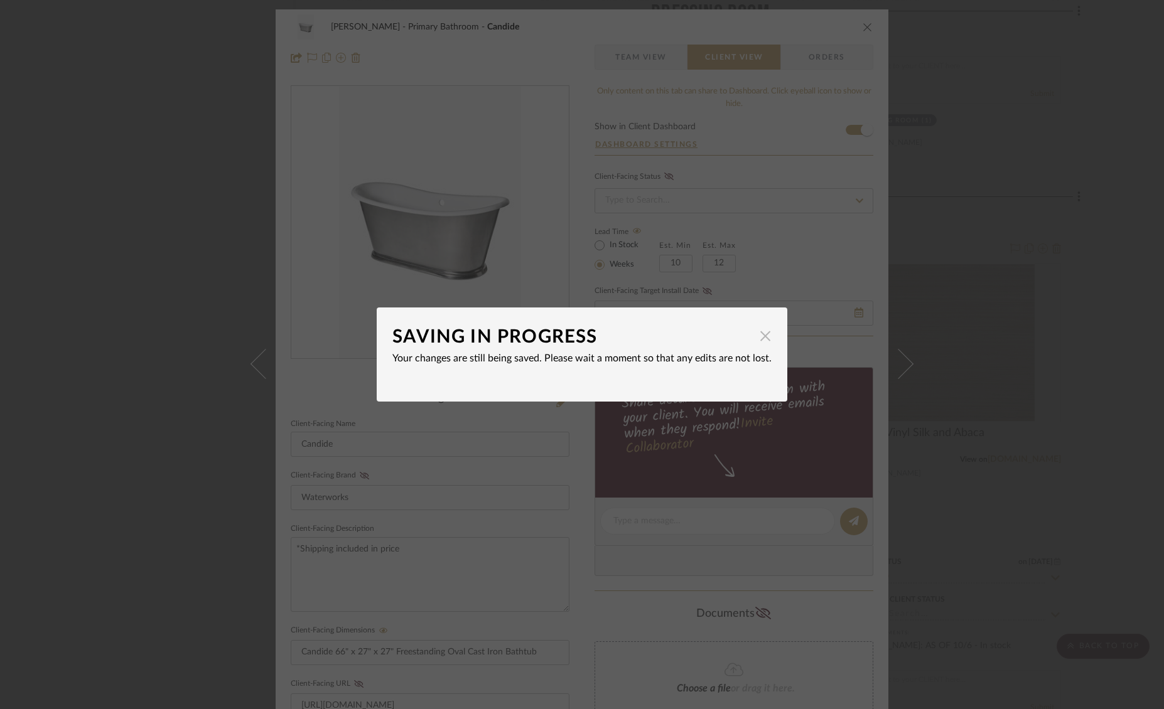
click at [761, 342] on span "button" at bounding box center [765, 335] width 25 height 25
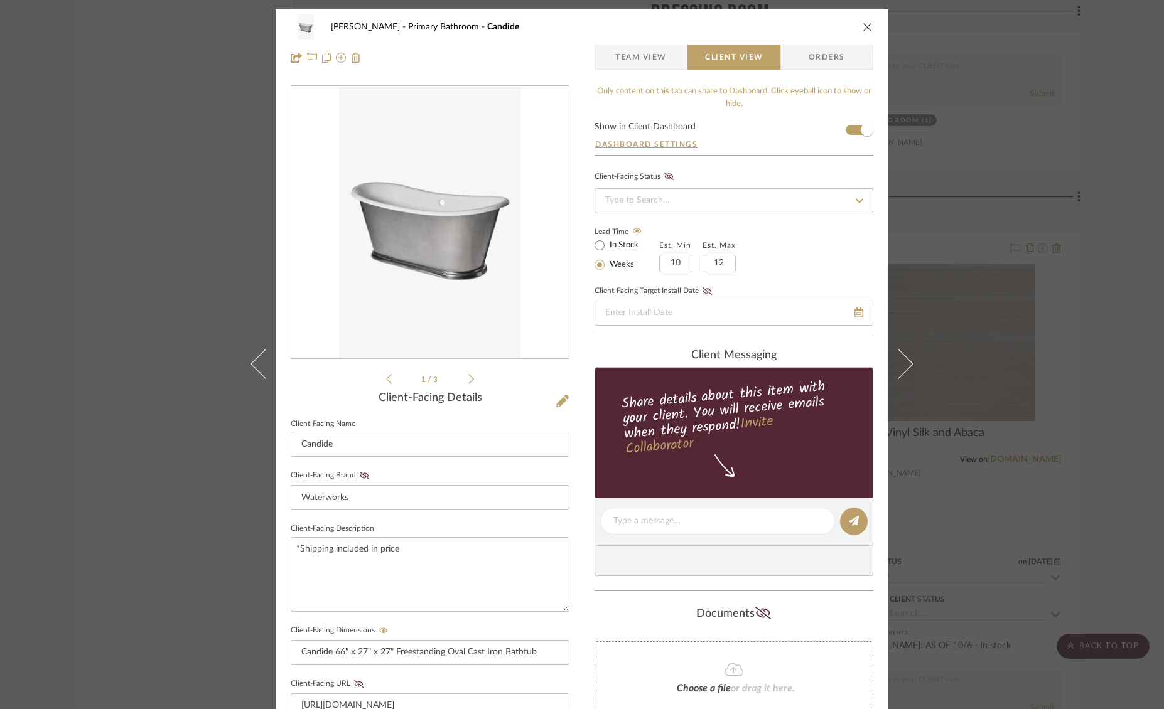
click at [866, 29] on icon "close" at bounding box center [868, 27] width 10 height 10
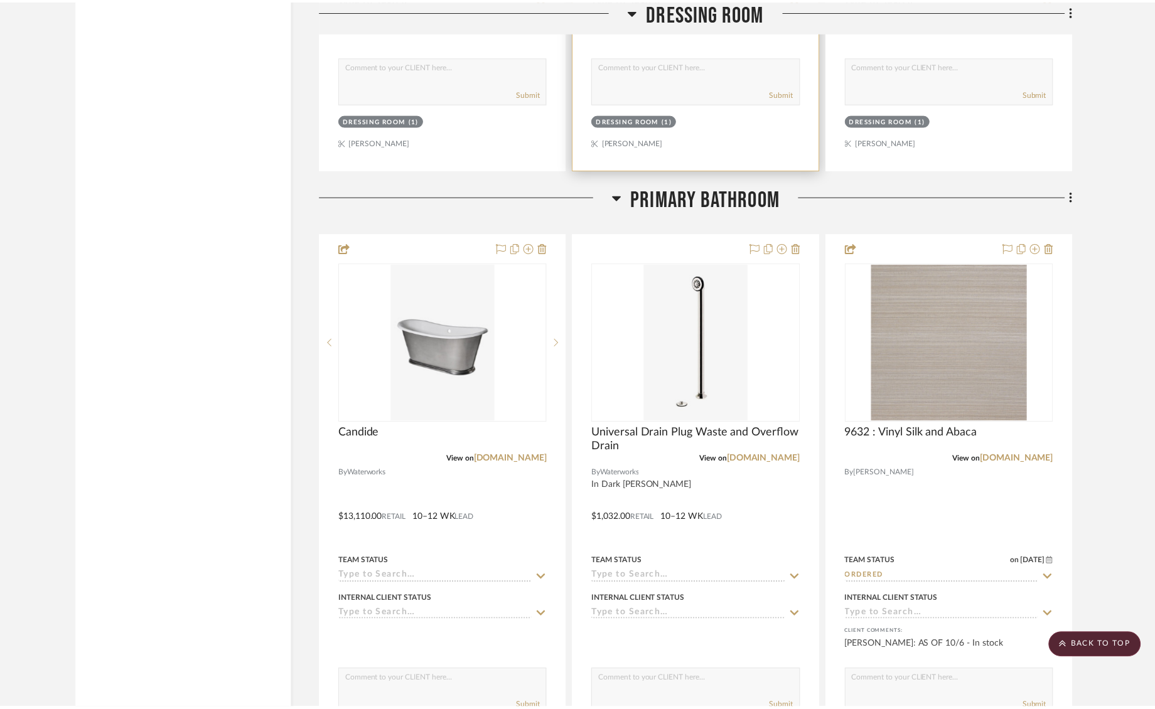
scroll to position [4240, 0]
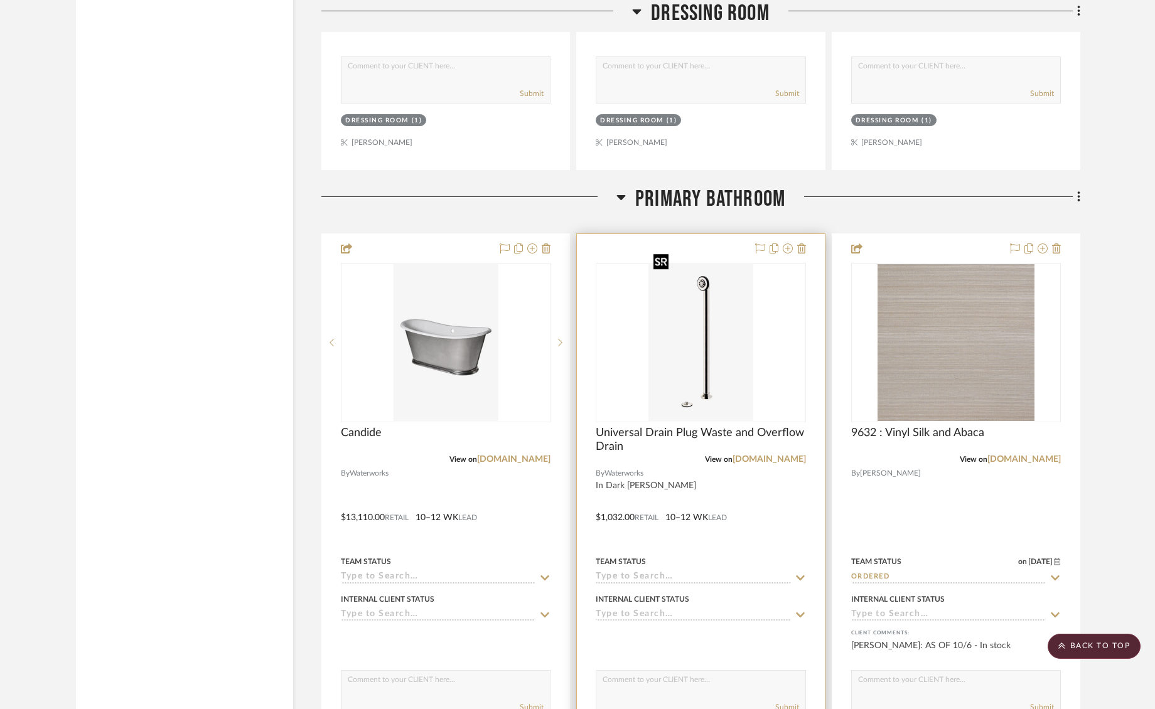
click at [679, 323] on img "0" at bounding box center [701, 342] width 104 height 157
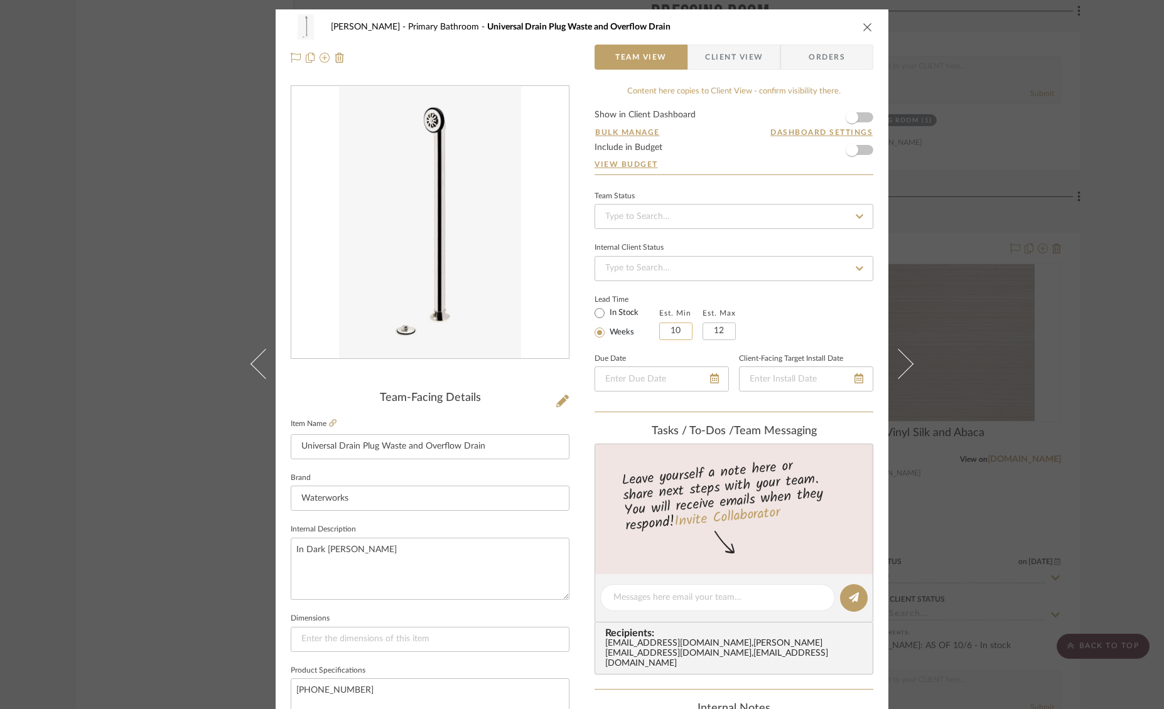
drag, startPoint x: 679, startPoint y: 336, endPoint x: 655, endPoint y: 337, distance: 23.2
click at [659, 337] on input "10" at bounding box center [675, 332] width 33 height 18
type input "20"
click at [715, 329] on input "12" at bounding box center [718, 332] width 33 height 18
type input "22"
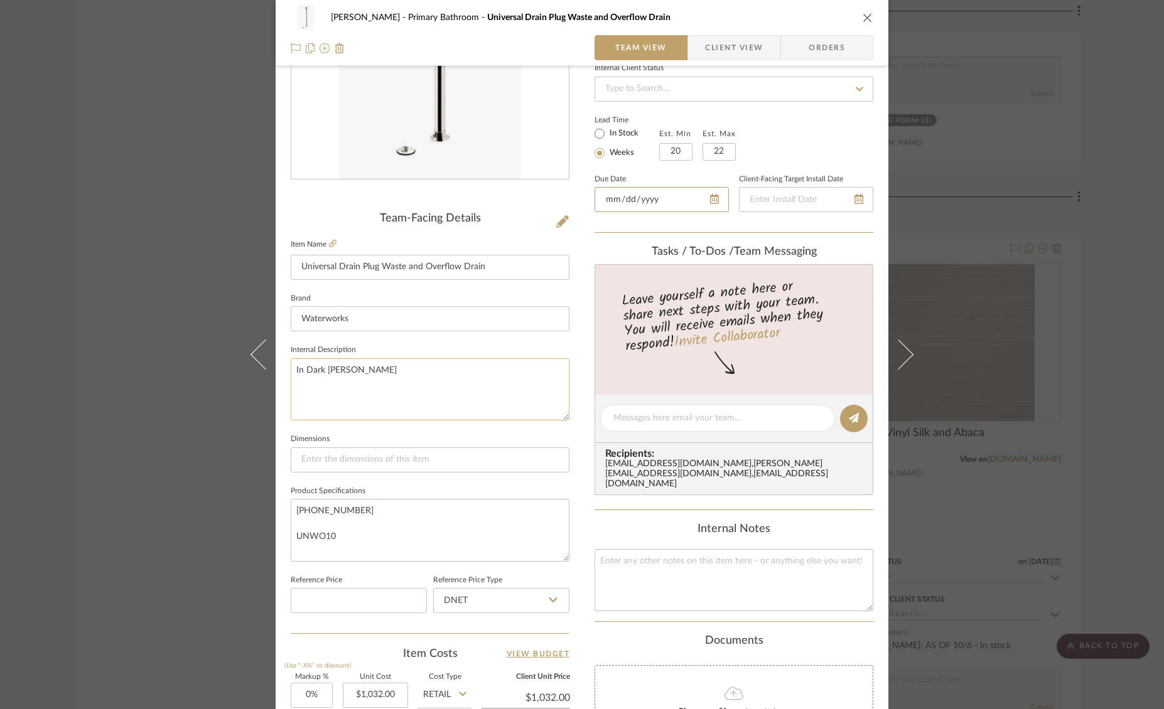
scroll to position [181, 0]
click at [743, 46] on span "Client View" at bounding box center [734, 47] width 58 height 25
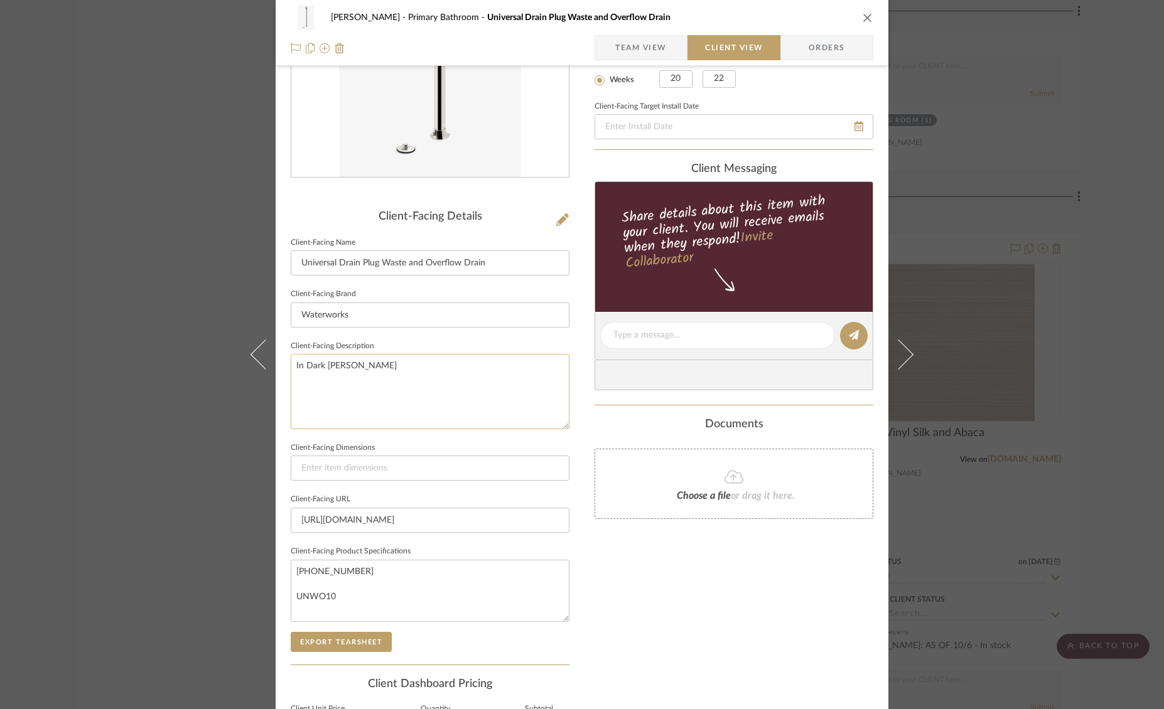
click at [374, 365] on textarea "In Dark Nickel Finish" at bounding box center [430, 391] width 279 height 75
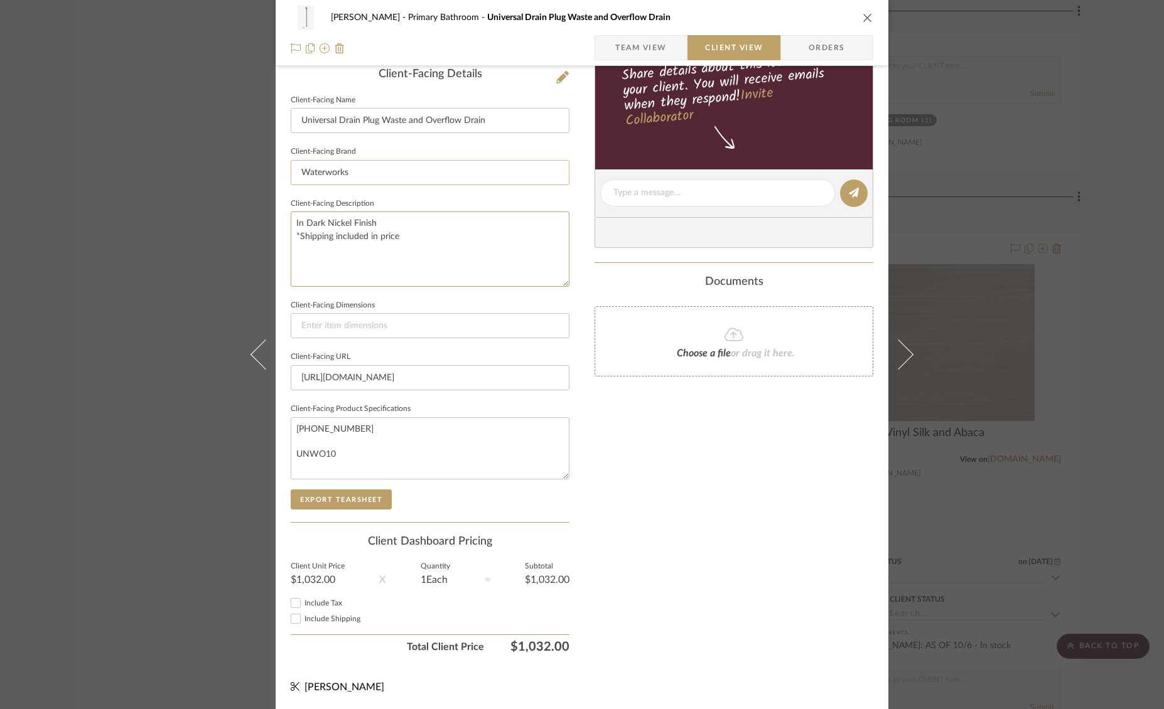
scroll to position [0, 0]
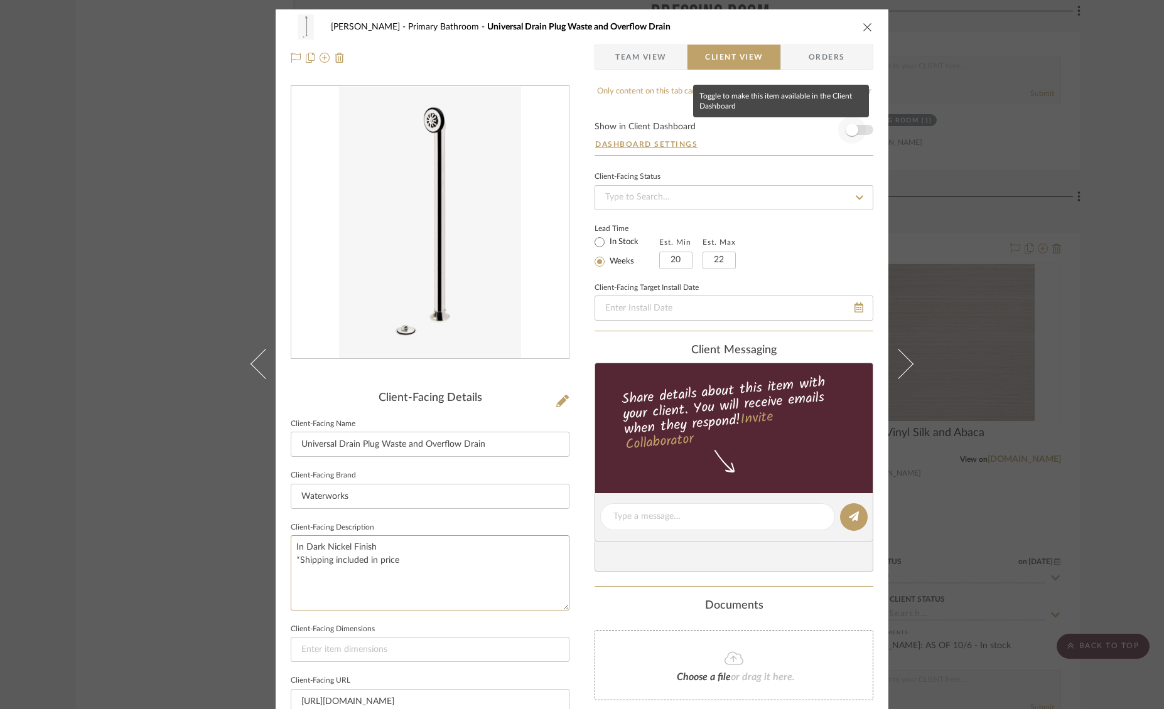
type textarea "In Dark Nickel Finish *Shipping included in price"
click at [859, 129] on span "button" at bounding box center [852, 130] width 28 height 28
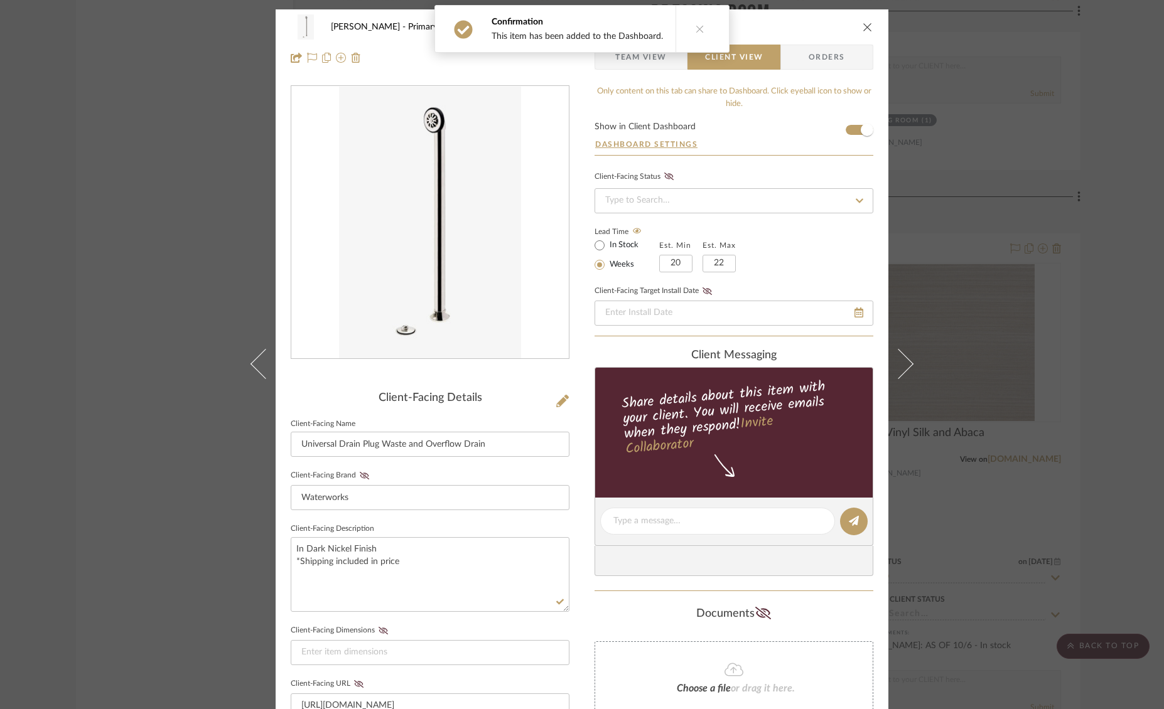
click at [863, 27] on icon "close" at bounding box center [868, 27] width 10 height 10
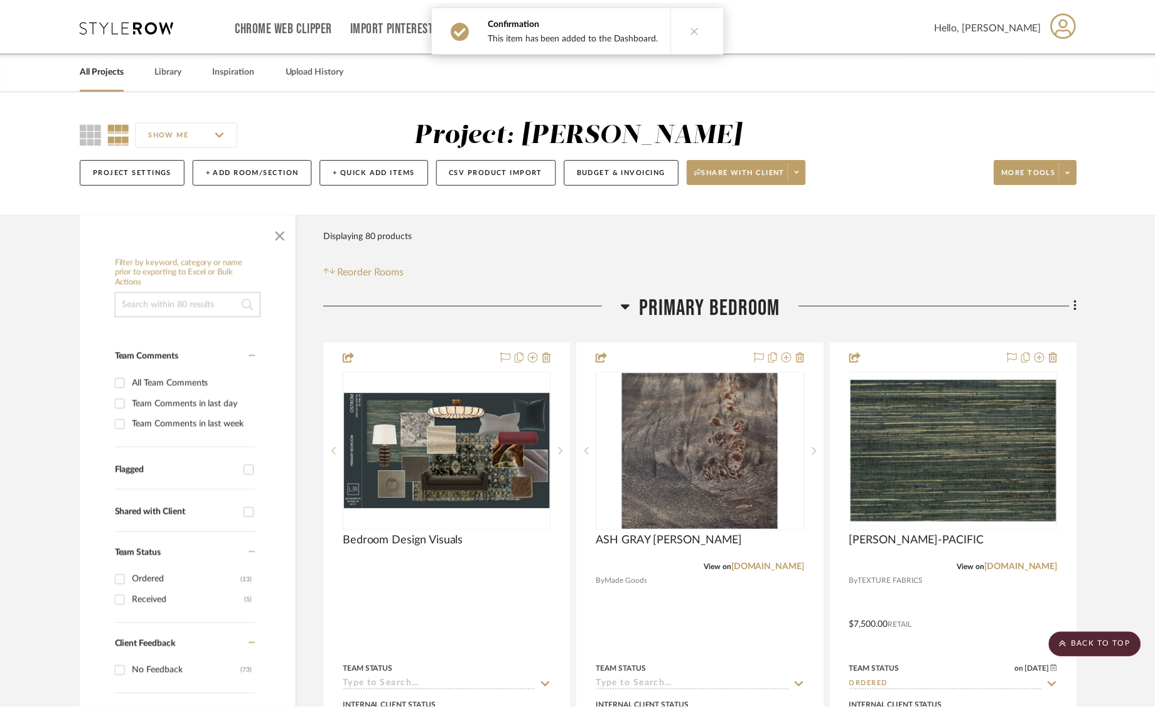
scroll to position [4240, 0]
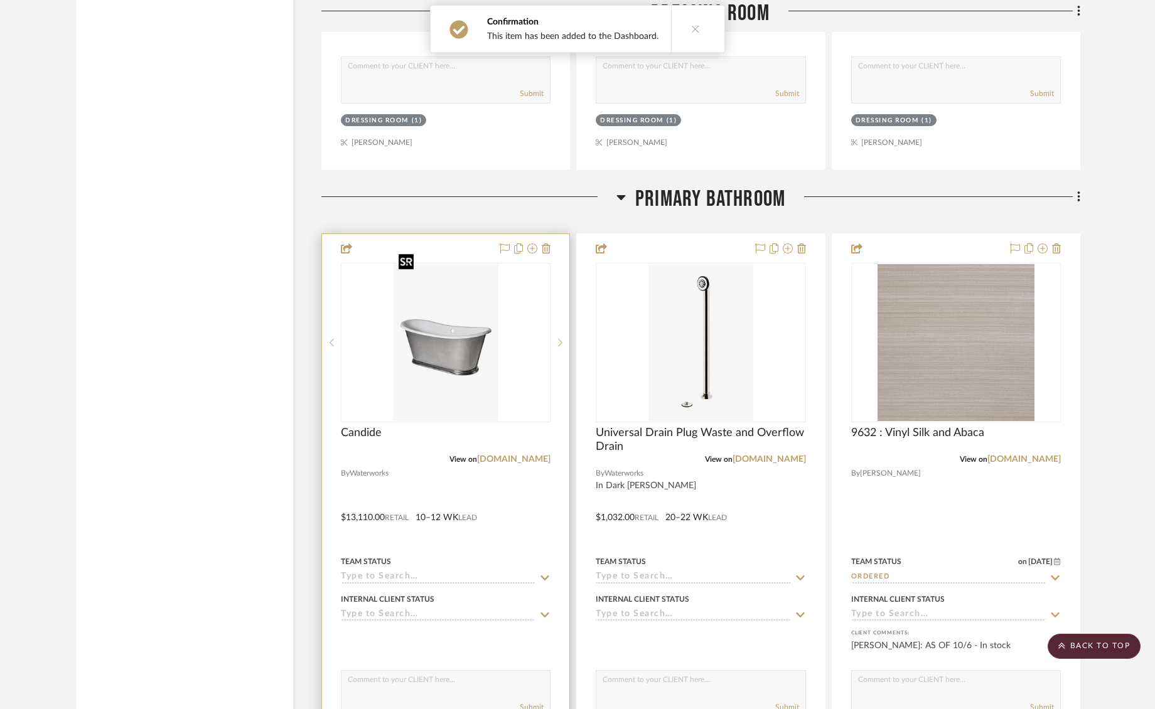
click at [458, 315] on img "0" at bounding box center [446, 342] width 104 height 157
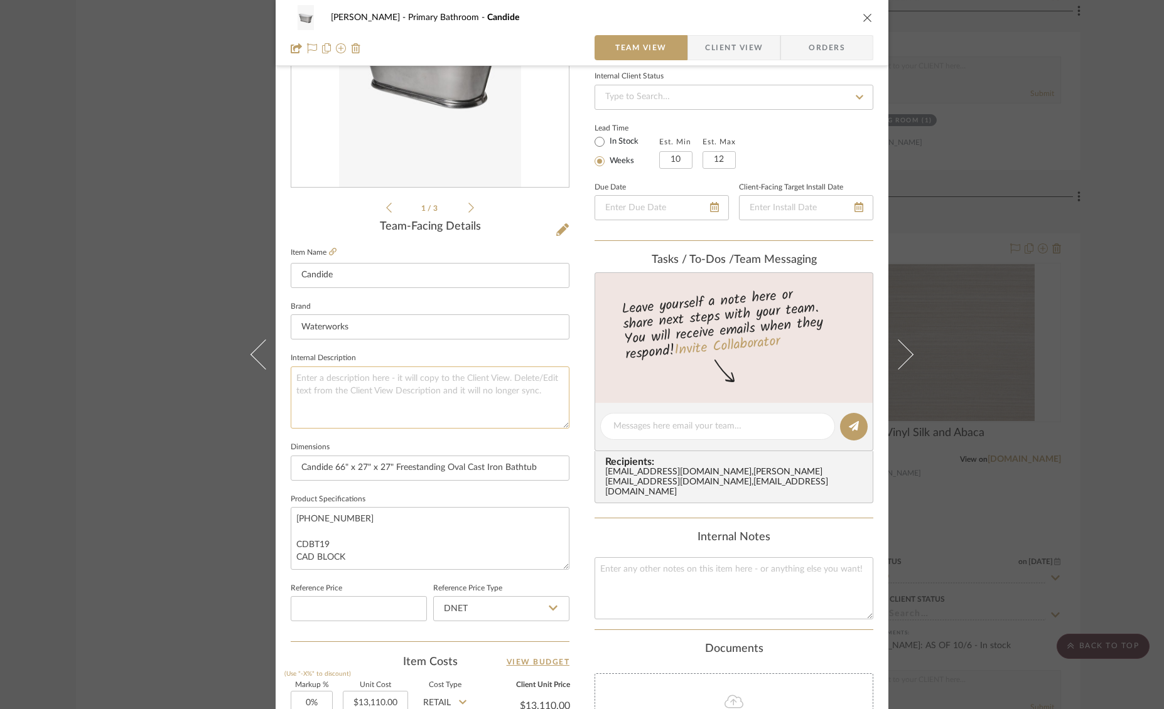
scroll to position [0, 0]
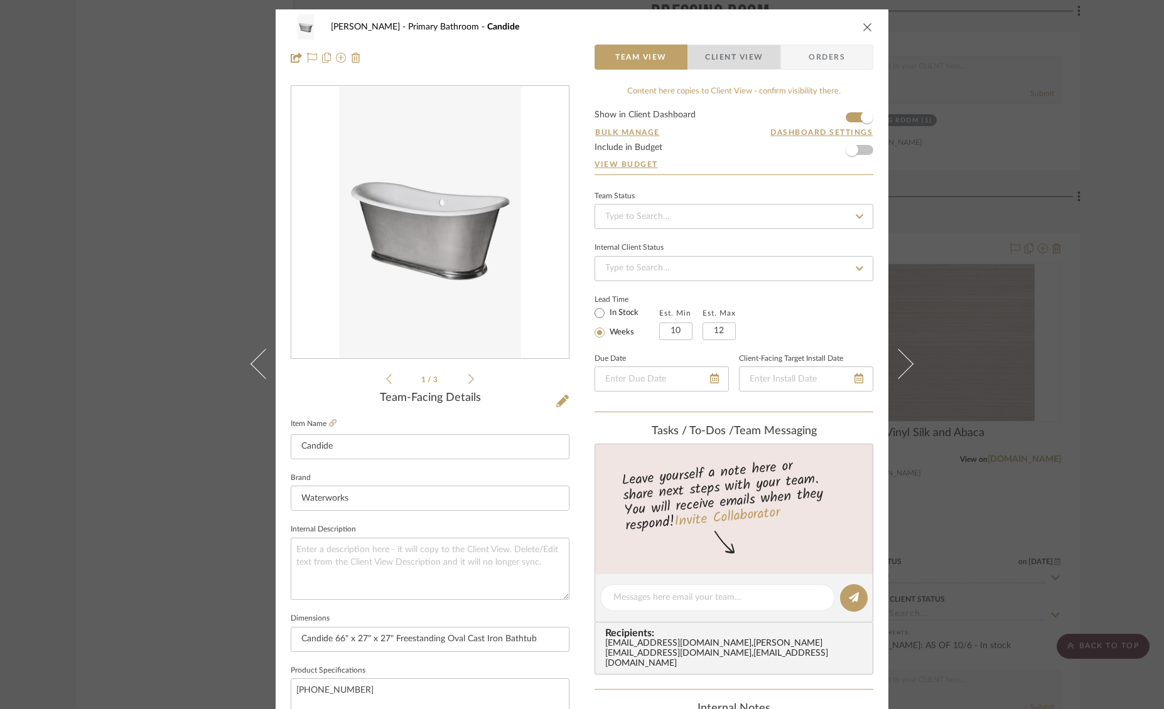
click at [738, 57] on span "Client View" at bounding box center [734, 57] width 58 height 25
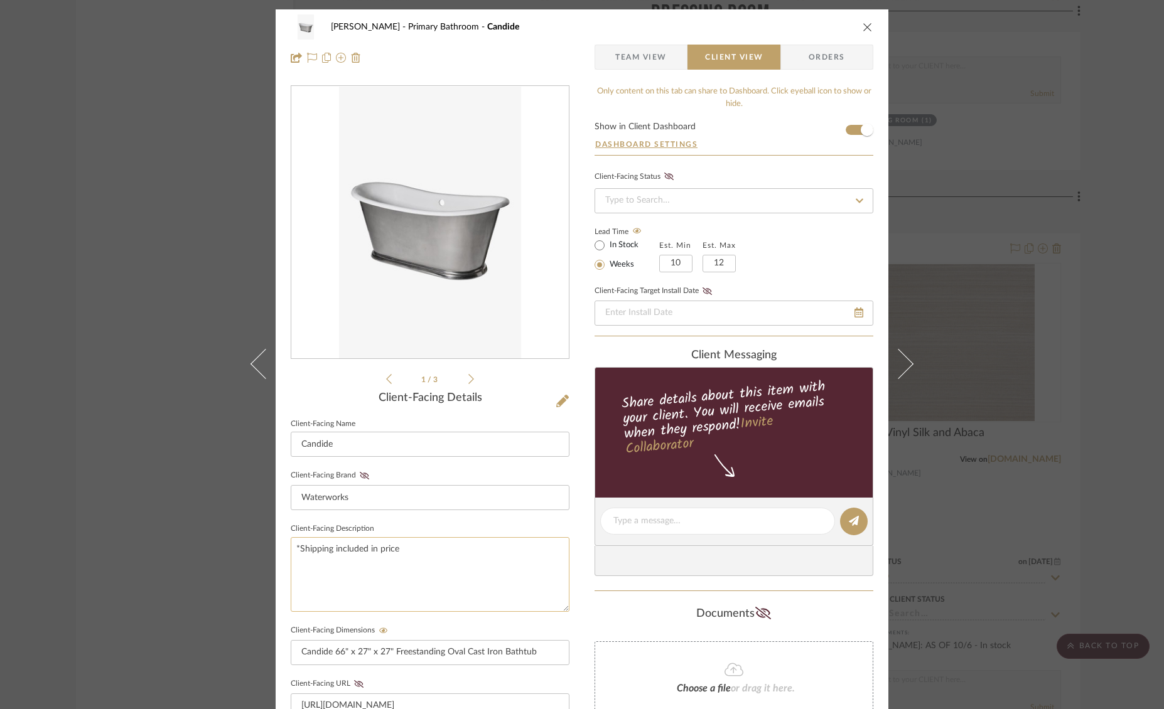
click at [293, 546] on textarea "*Shipping included in price" at bounding box center [430, 574] width 279 height 75
click at [301, 546] on textarea "*Shipping included in price" at bounding box center [430, 574] width 279 height 75
type textarea "Burnished finish *Shipping included in price"
click at [863, 30] on icon "close" at bounding box center [868, 27] width 10 height 10
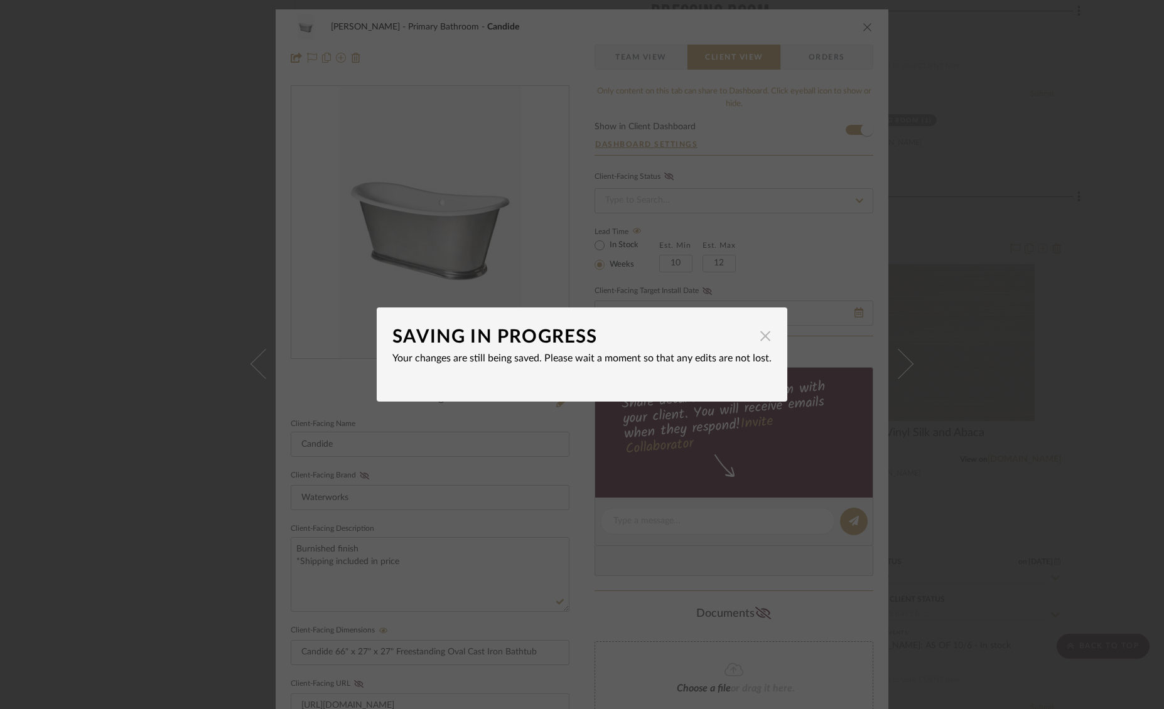
click at [760, 340] on span "button" at bounding box center [765, 335] width 25 height 25
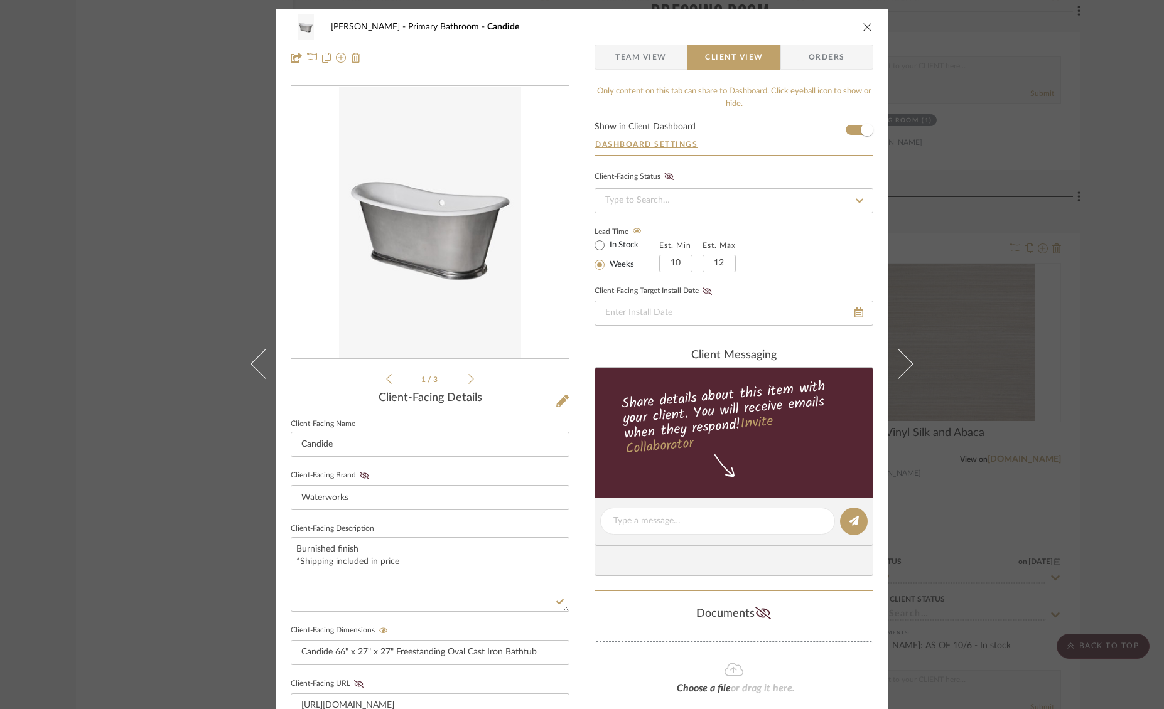
click at [863, 22] on icon "close" at bounding box center [868, 27] width 10 height 10
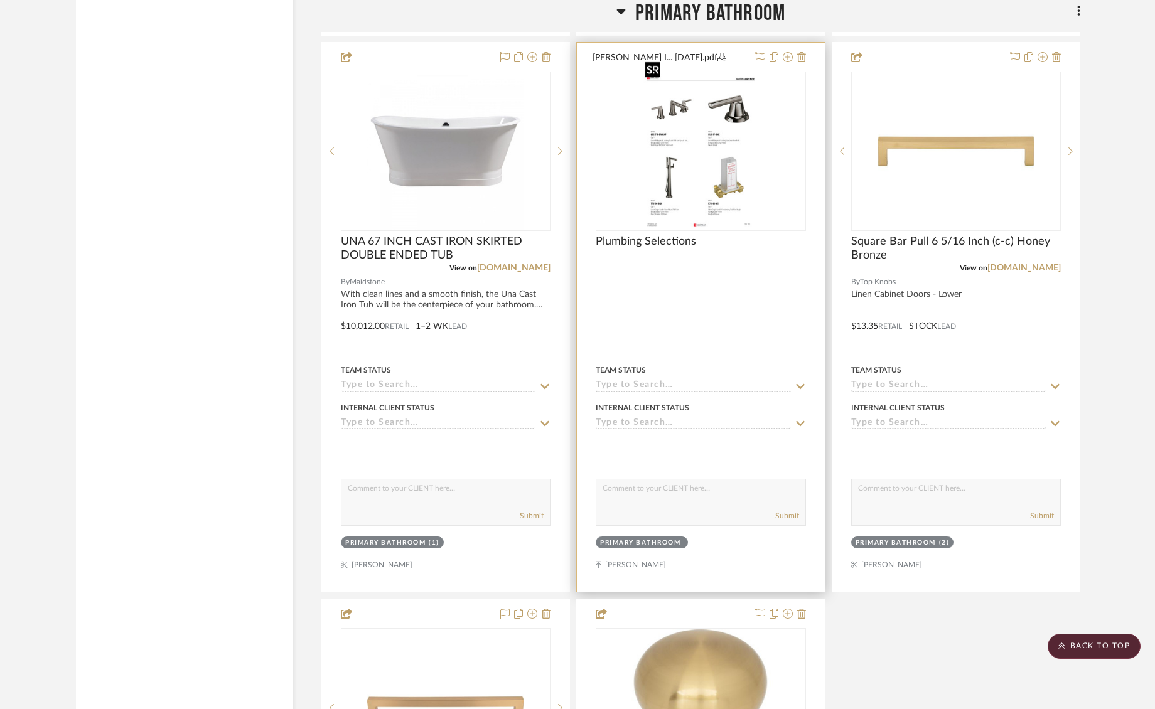
scroll to position [4991, 0]
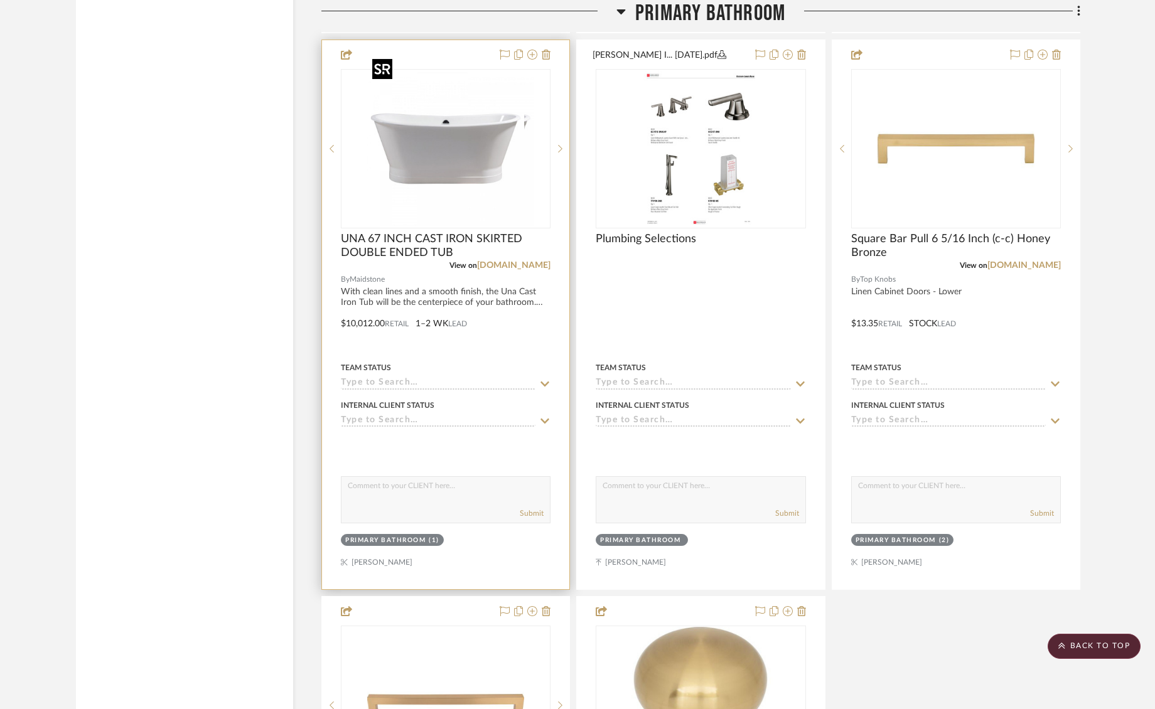
click at [424, 167] on img "0" at bounding box center [455, 148] width 157 height 157
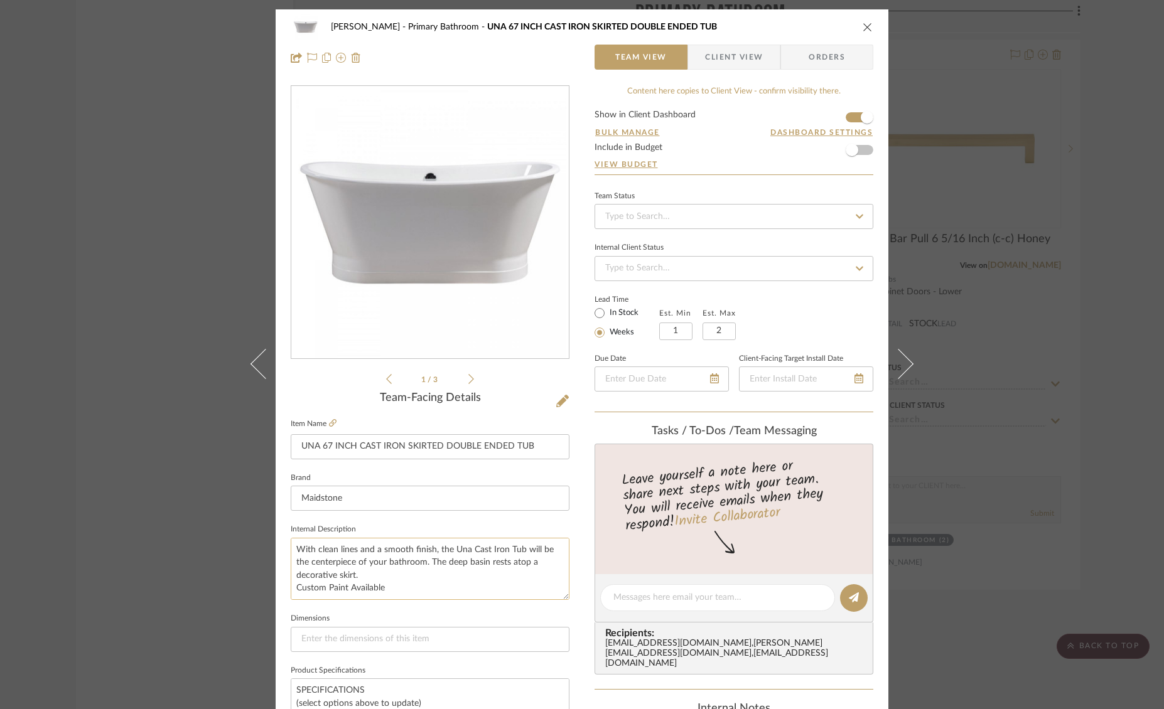
click at [406, 592] on textarea "With clean lines and a smooth finish, the Una Cast Iron Tub will be the centerp…" at bounding box center [430, 569] width 279 height 62
drag, startPoint x: 402, startPoint y: 589, endPoint x: 379, endPoint y: 593, distance: 22.9
click at [345, 590] on textarea "With clean lines and a smooth finish, the Una Cast Iron Tub will be the centerp…" at bounding box center [430, 569] width 279 height 62
click at [291, 586] on textarea "With clean lines and a smooth finish, the Una Cast Iron Tub will be the centerp…" at bounding box center [430, 569] width 279 height 62
type textarea "With clean lines and a smooth finish, the Una Cast Iron Tub will be the centerp…"
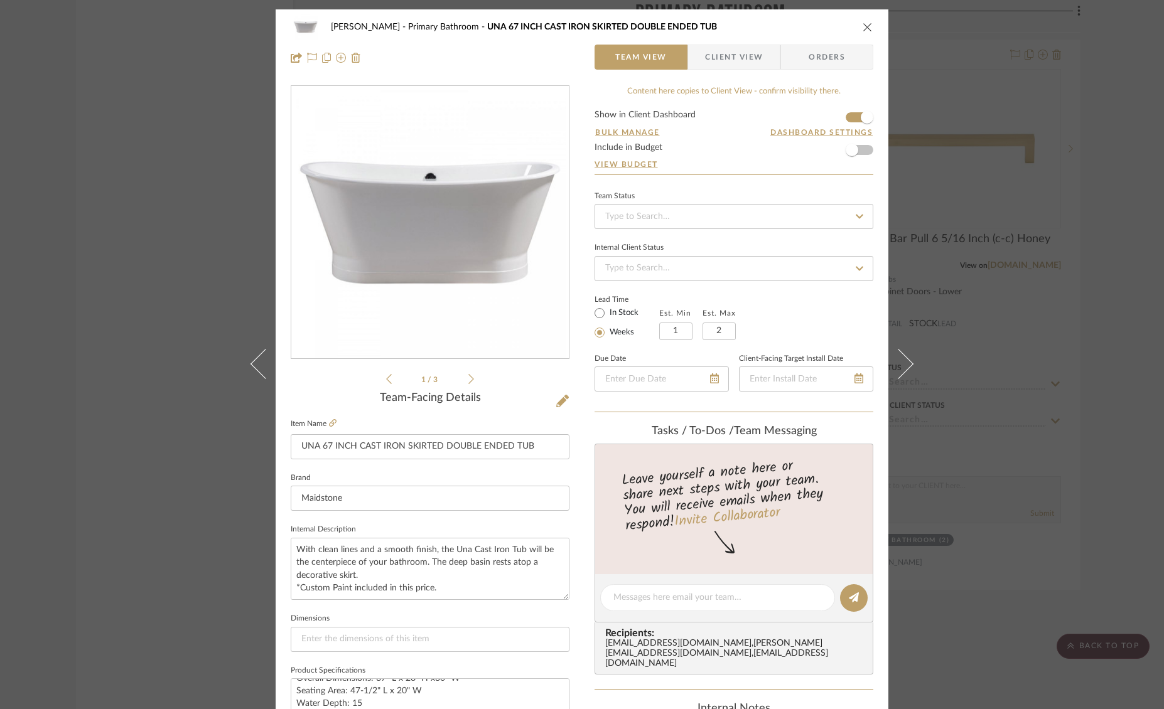
click at [731, 55] on span "Client View" at bounding box center [734, 57] width 58 height 25
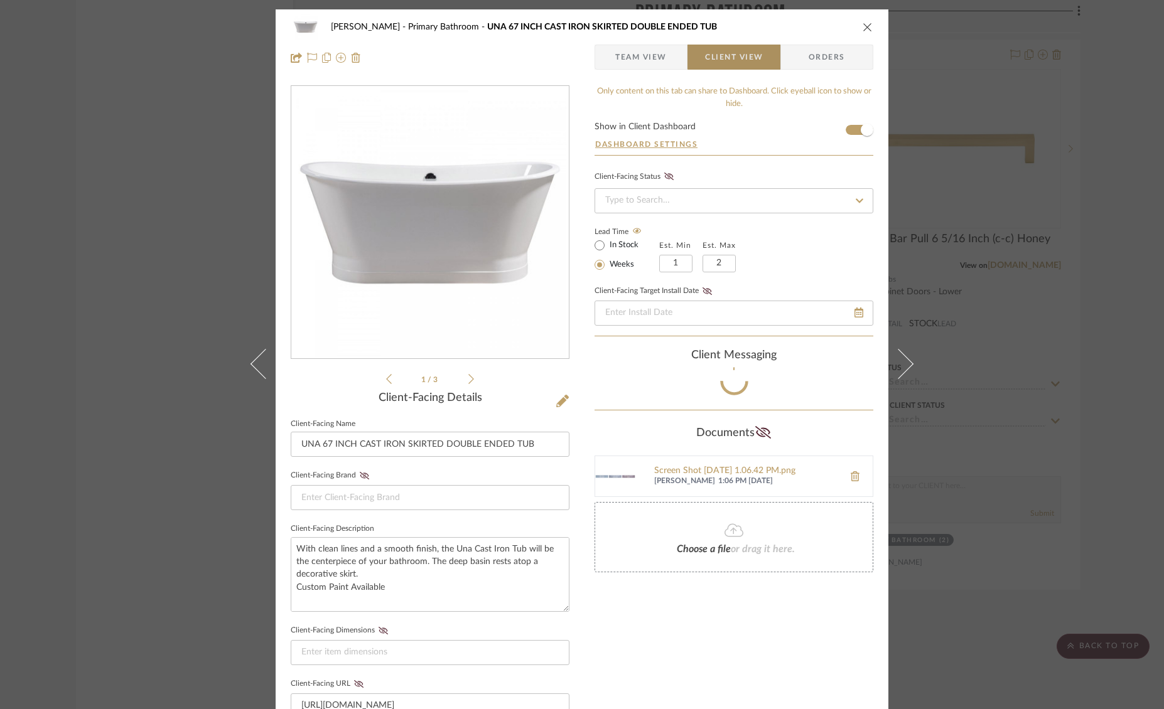
type textarea "With clean lines and a smooth finish, the Una Cast Iron Tub will be the centerp…"
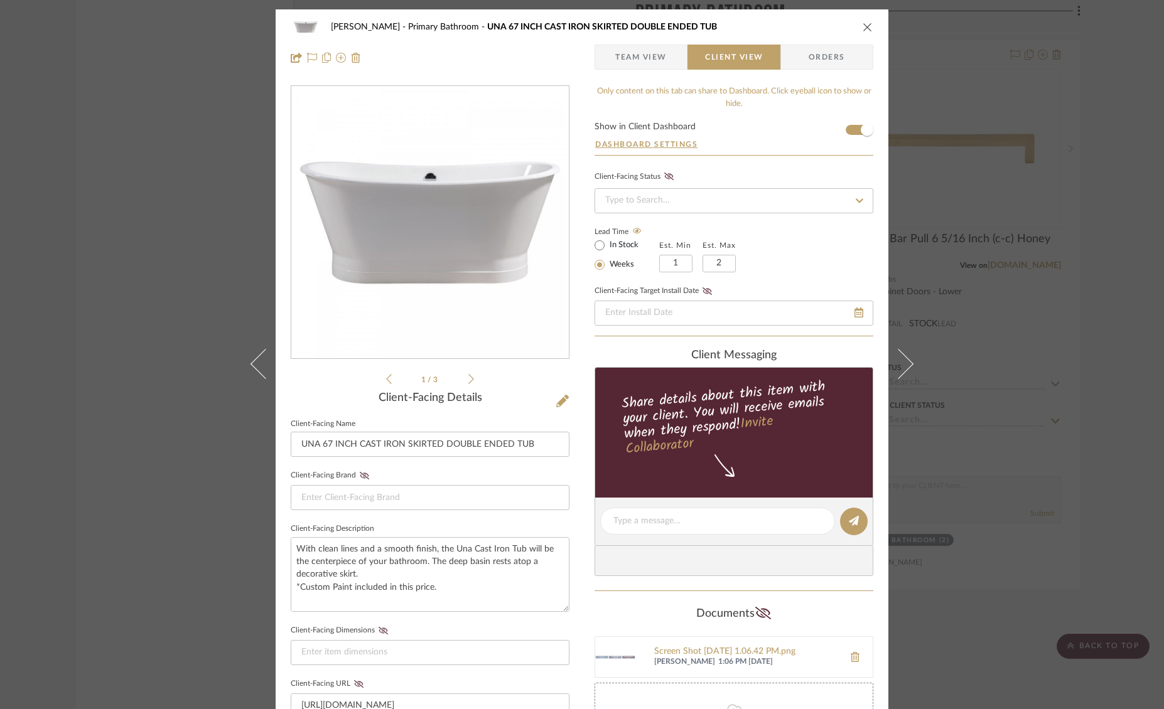
click at [864, 28] on icon "close" at bounding box center [868, 27] width 10 height 10
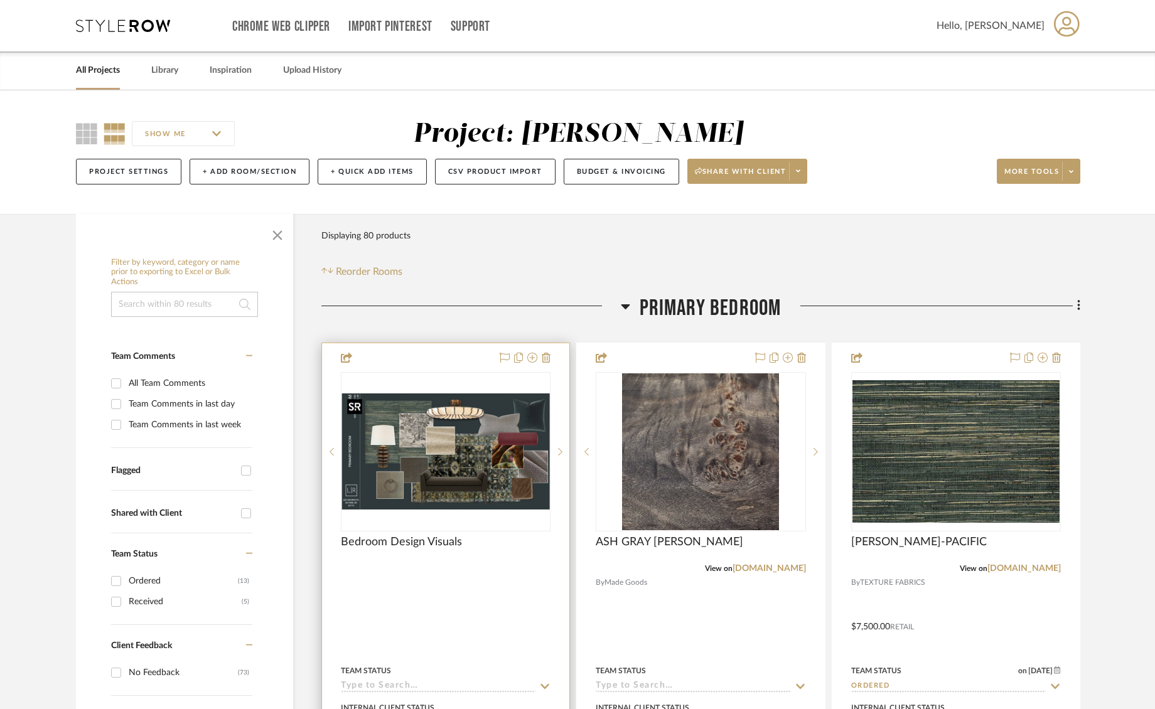
click at [504, 430] on img "0" at bounding box center [445, 452] width 207 height 116
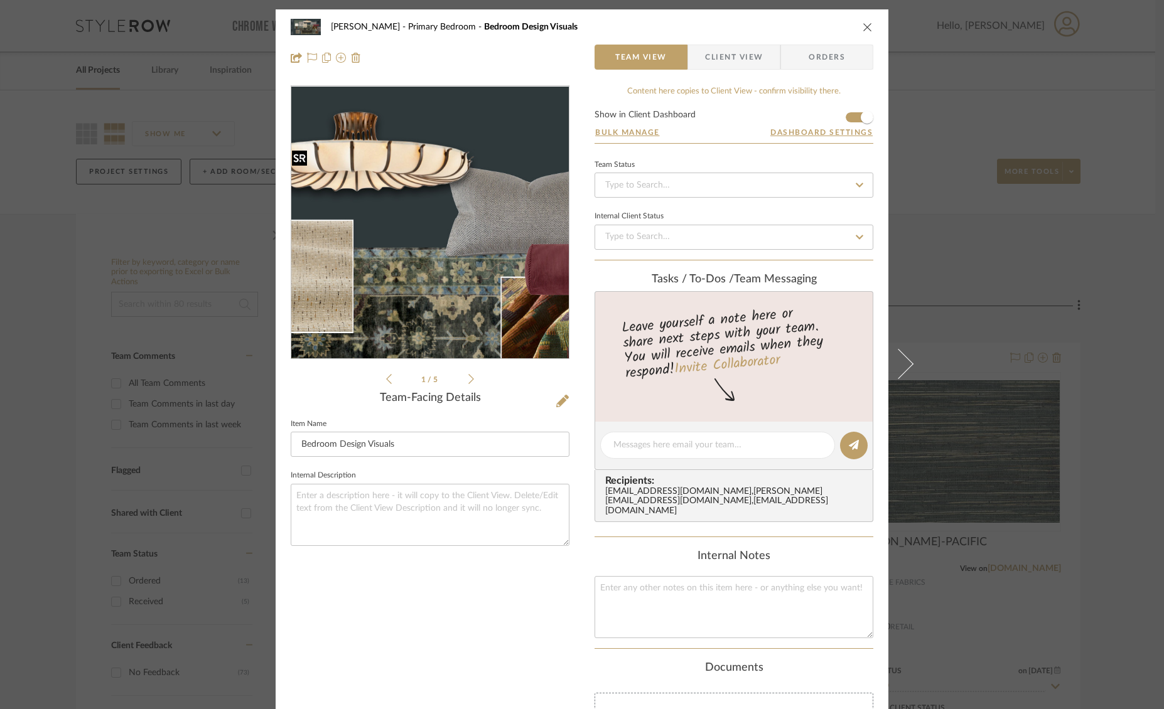
click at [463, 186] on img "0" at bounding box center [429, 223] width 277 height 156
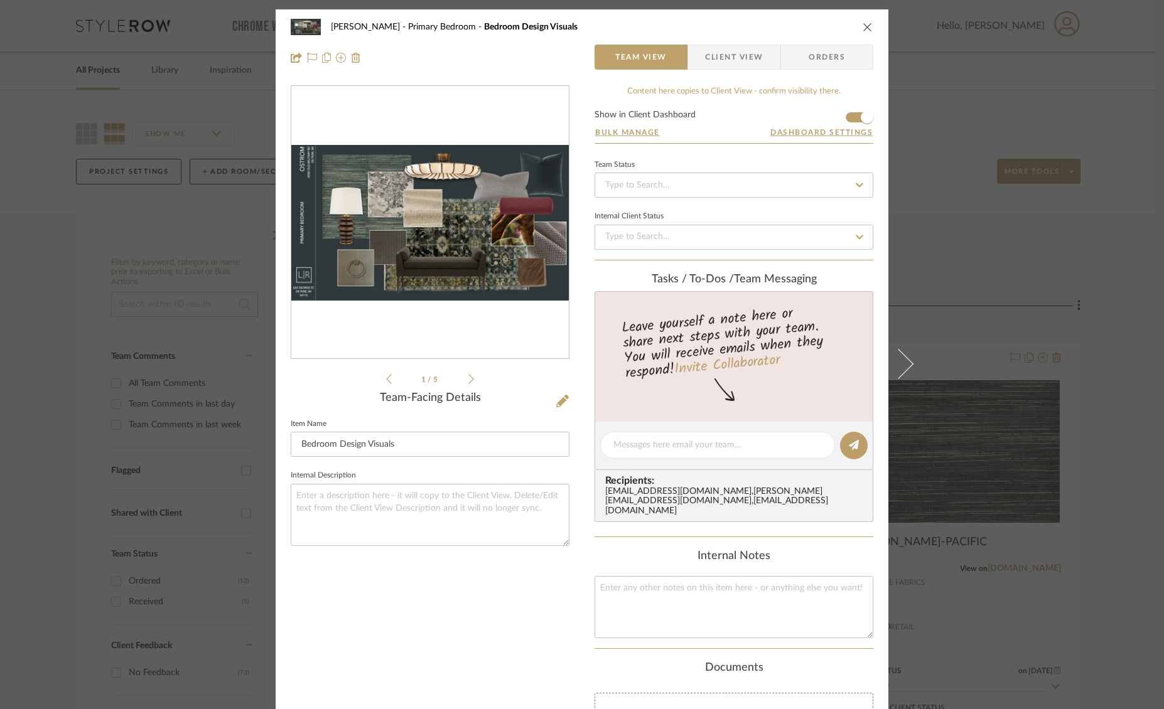
click at [468, 381] on icon at bounding box center [471, 379] width 6 height 11
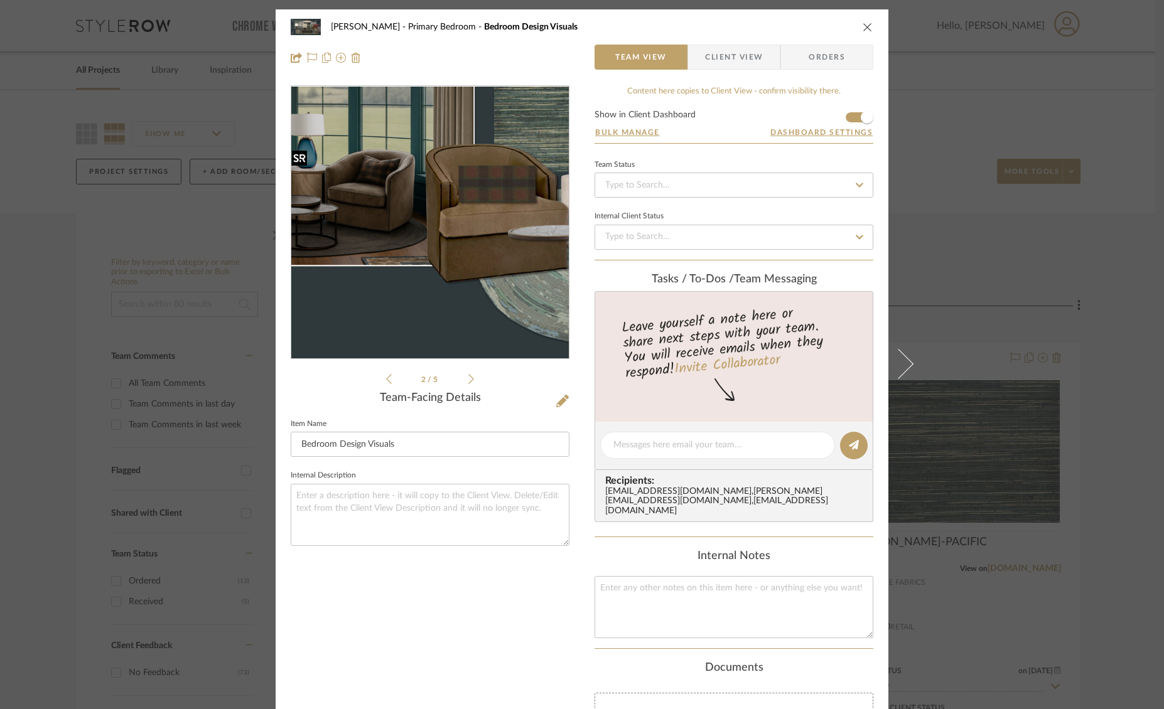
click at [441, 278] on img "1" at bounding box center [429, 223] width 277 height 156
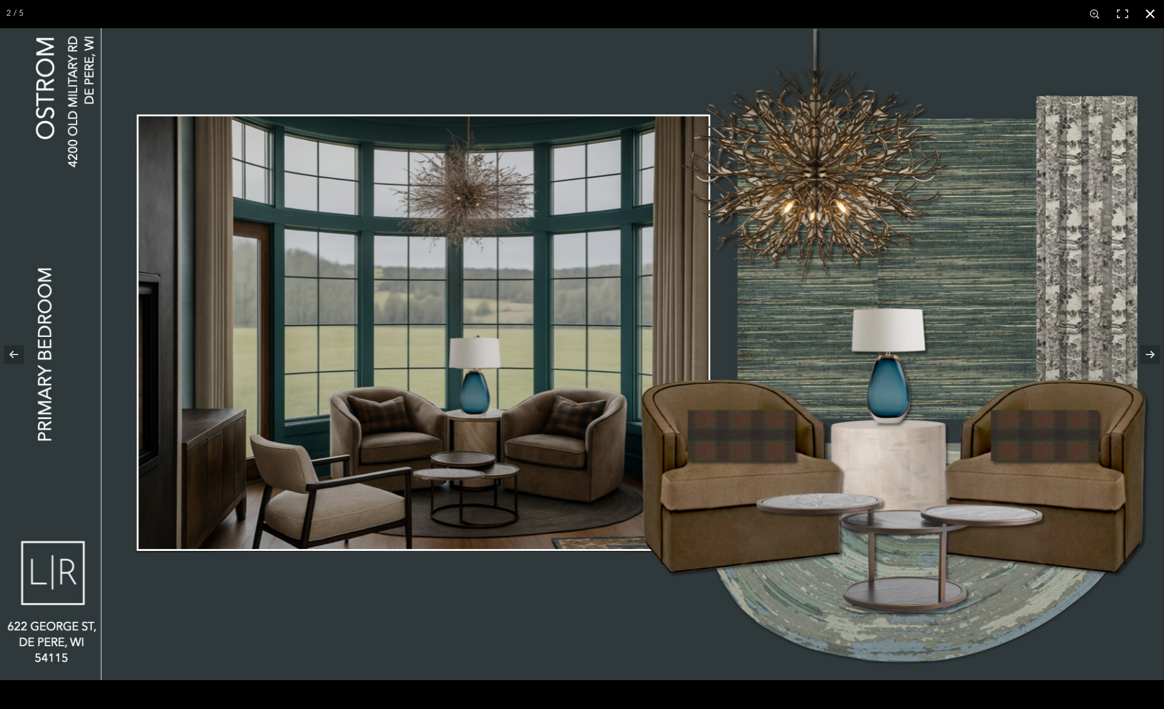
click at [1149, 8] on button at bounding box center [1150, 14] width 28 height 28
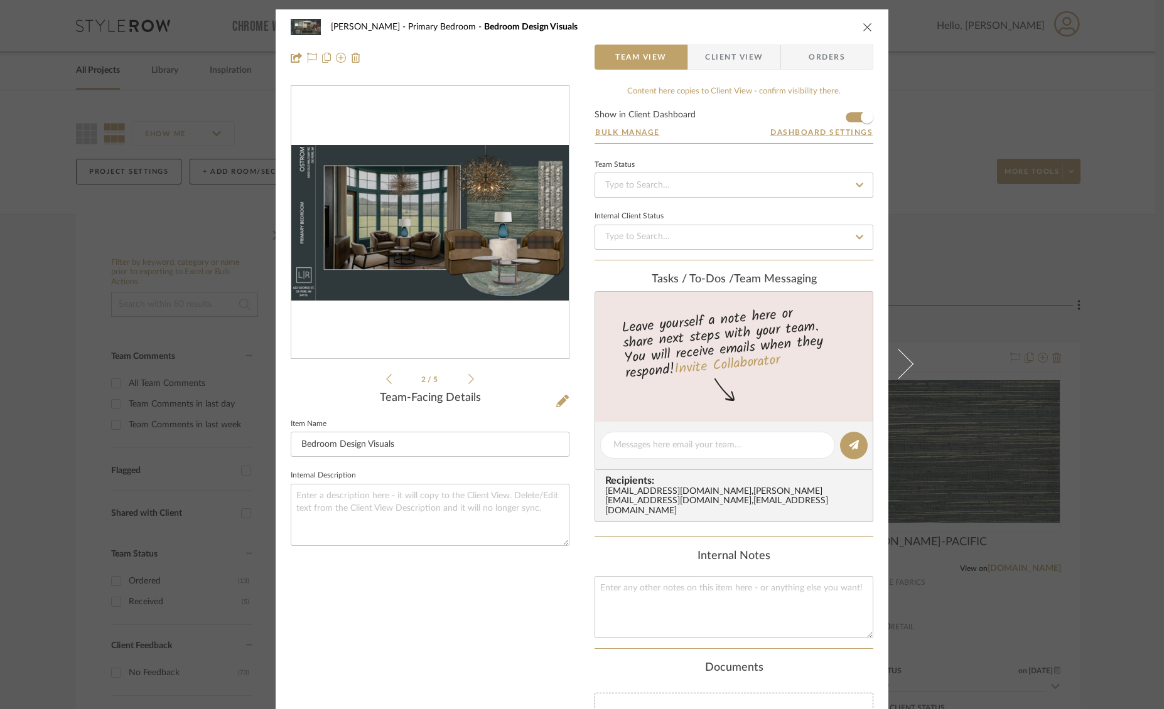
click at [863, 25] on icon "close" at bounding box center [868, 27] width 10 height 10
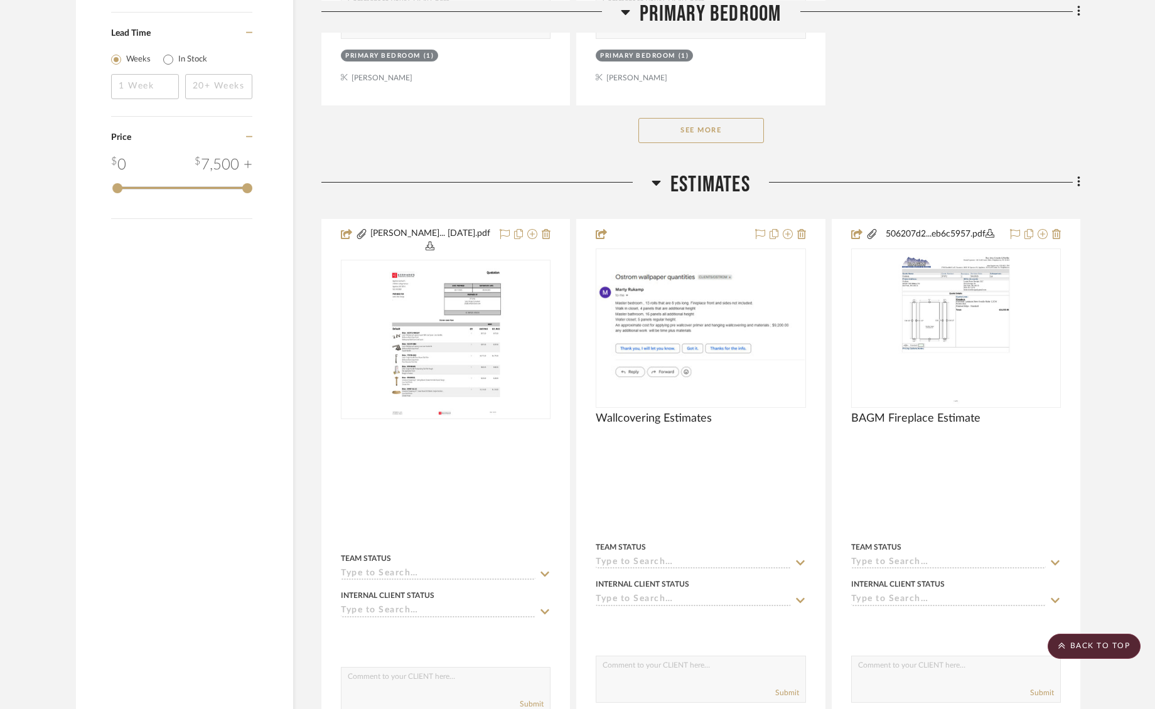
scroll to position [1900, 0]
click at [730, 132] on button "See More" at bounding box center [701, 131] width 126 height 25
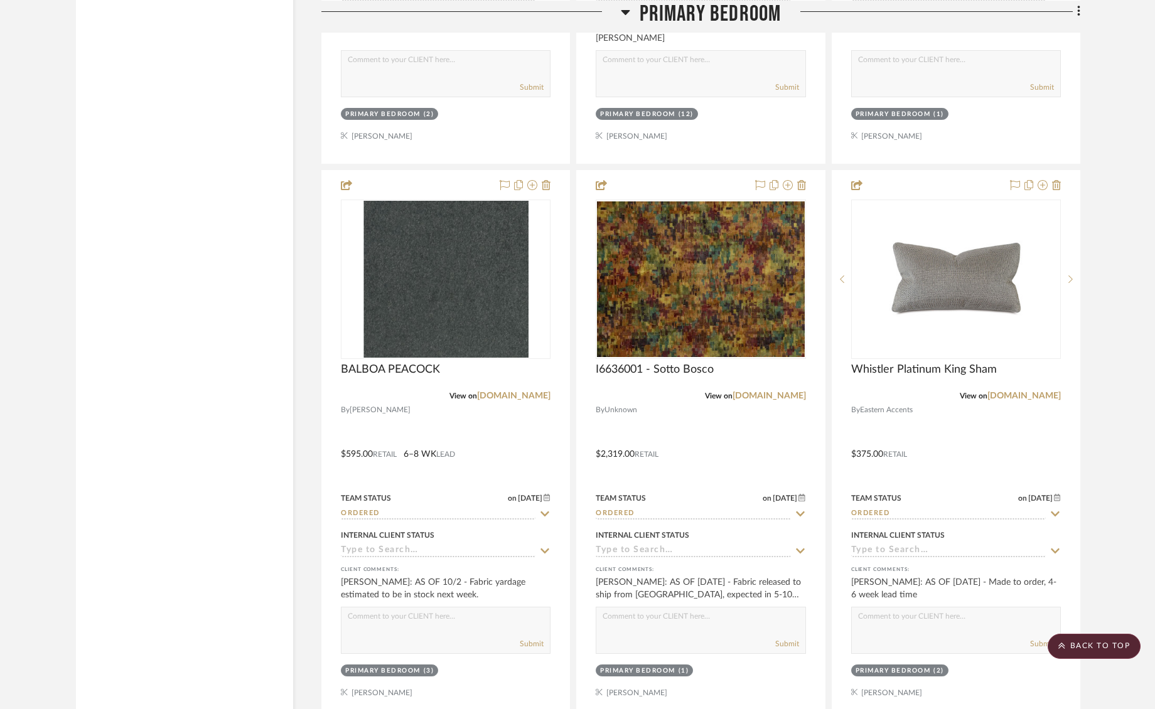
scroll to position [4070, 0]
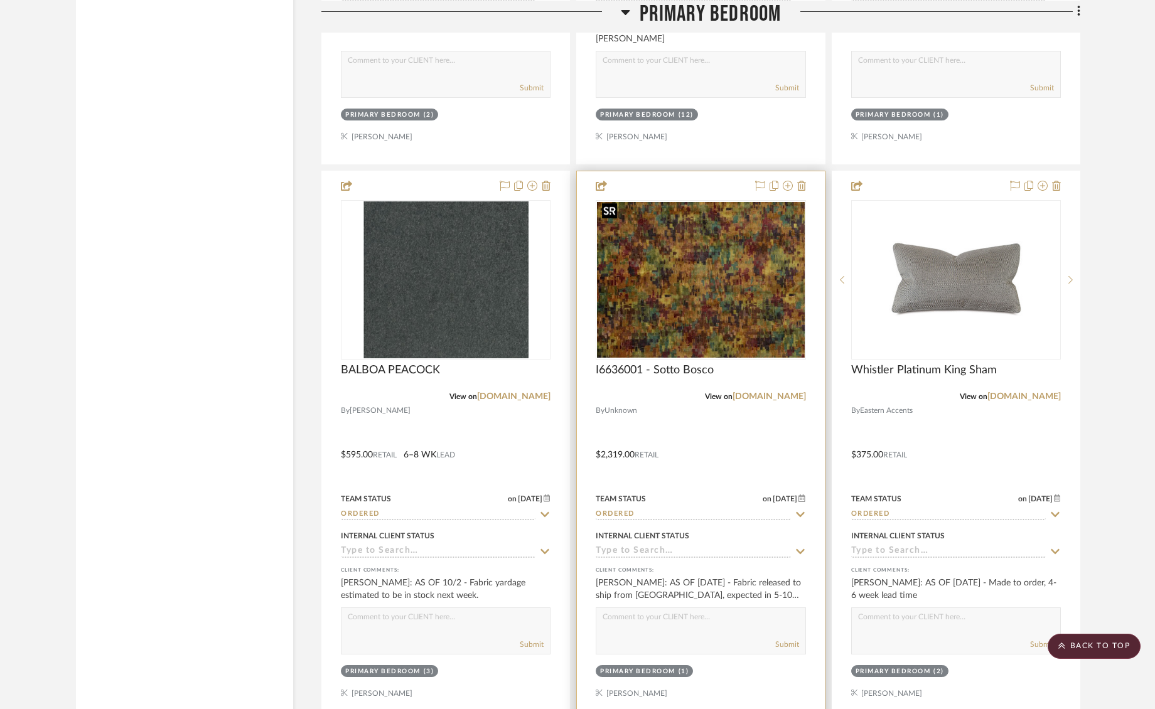
click at [677, 272] on img "0" at bounding box center [700, 280] width 207 height 156
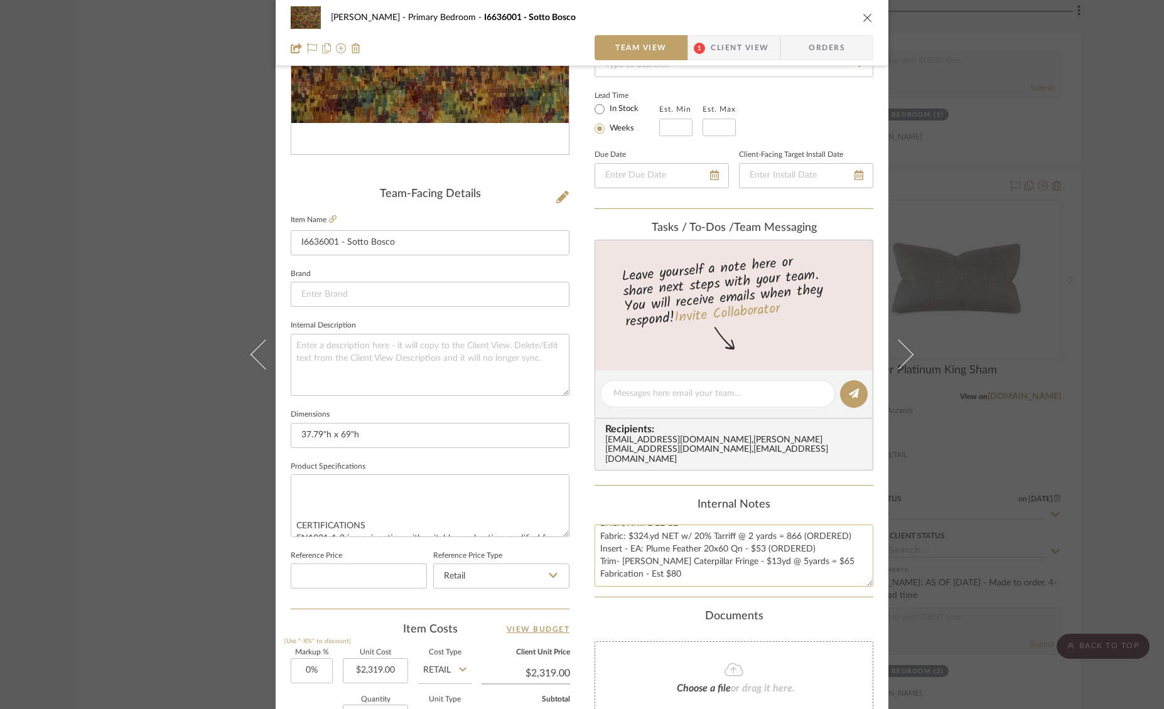
scroll to position [222, 0]
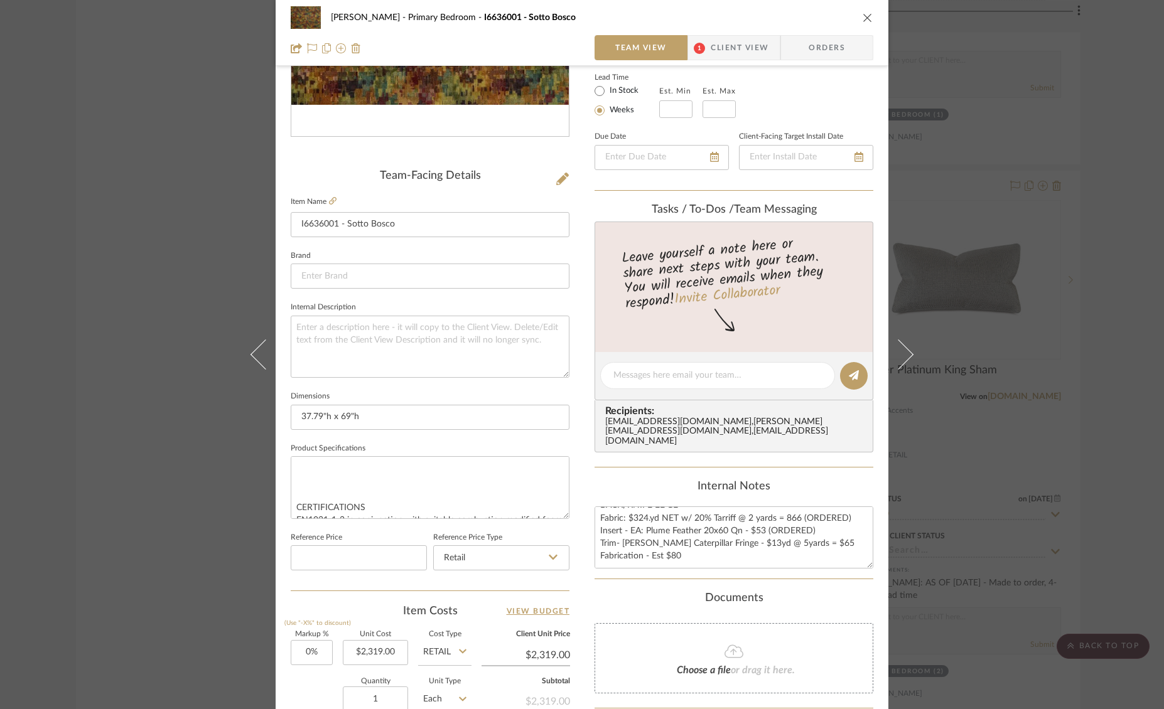
click at [180, 173] on div "Ostrom, Jim Primary Bedroom I6636001 - Sotto Bosco Team View 1 Client View Orde…" at bounding box center [582, 354] width 1164 height 709
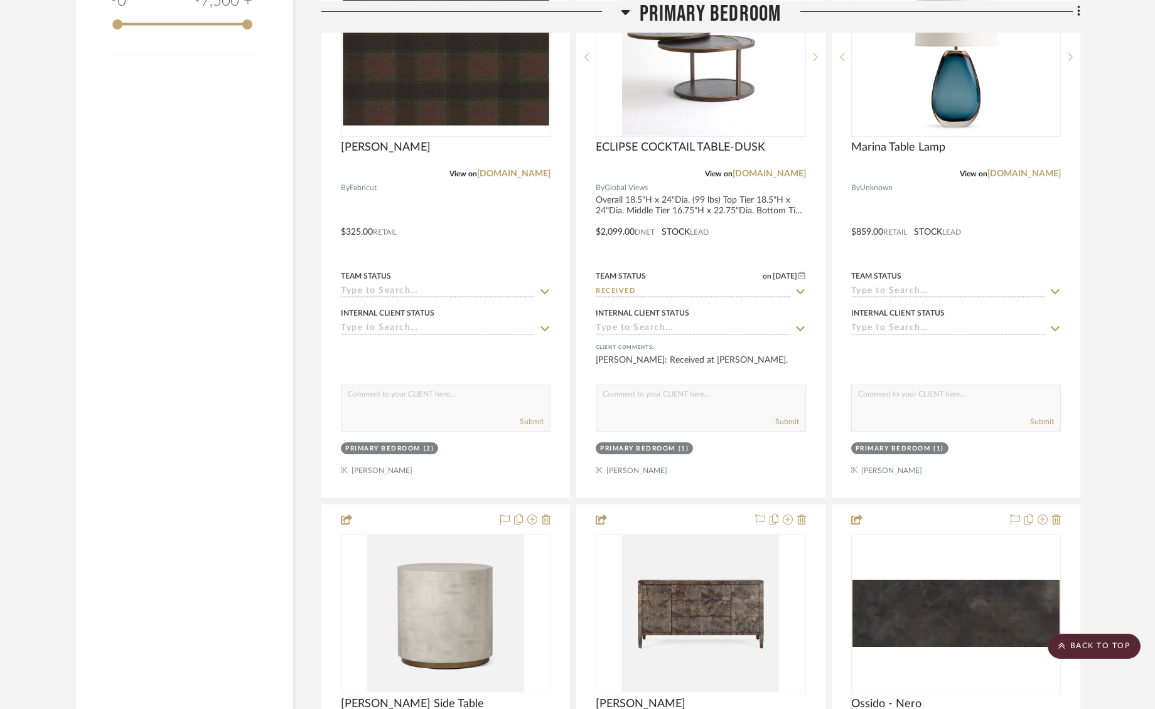
scroll to position [2063, 0]
